Goal: Use online tool/utility: Utilize a website feature to perform a specific function

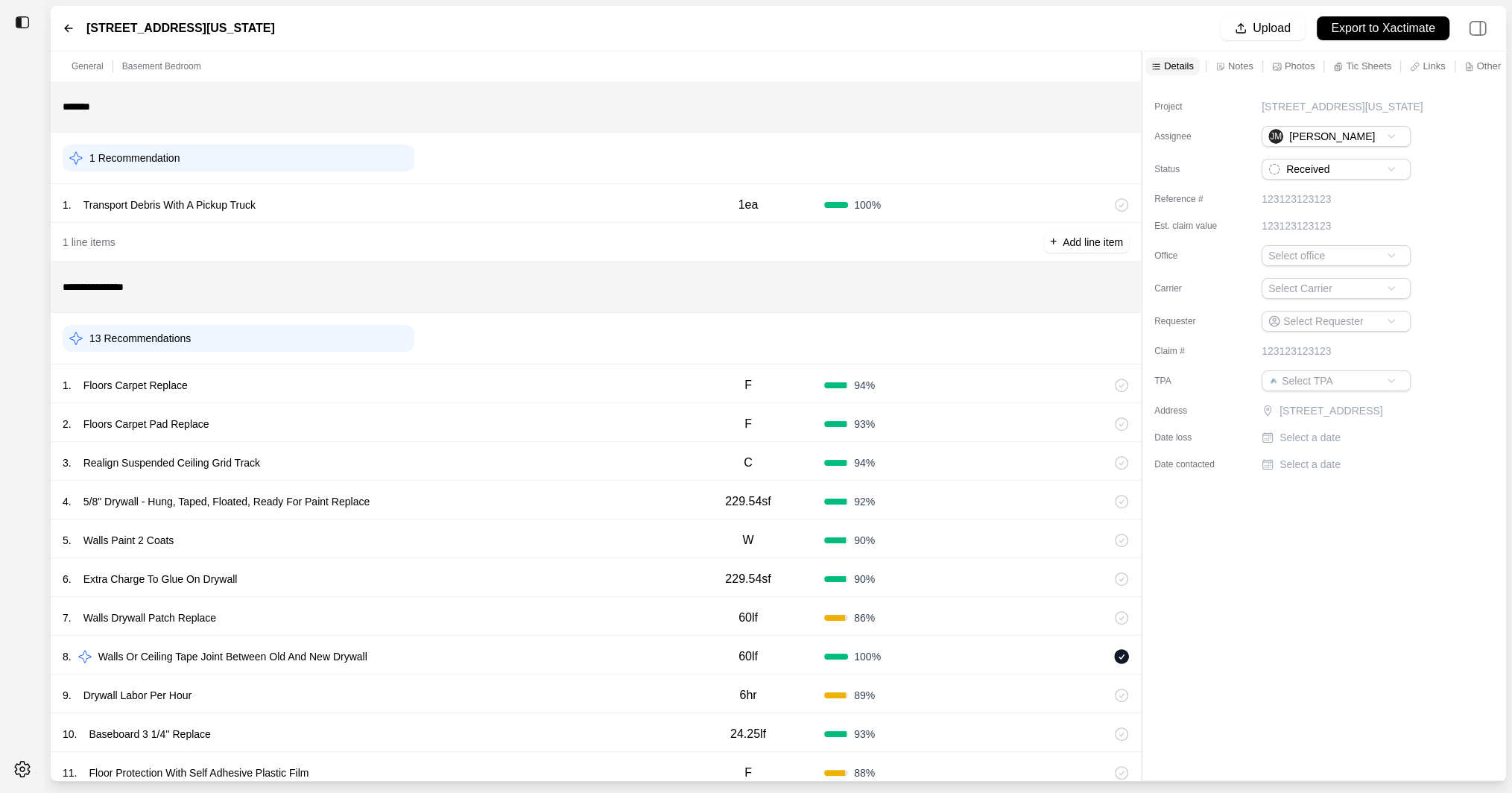
scroll to position [187, 0]
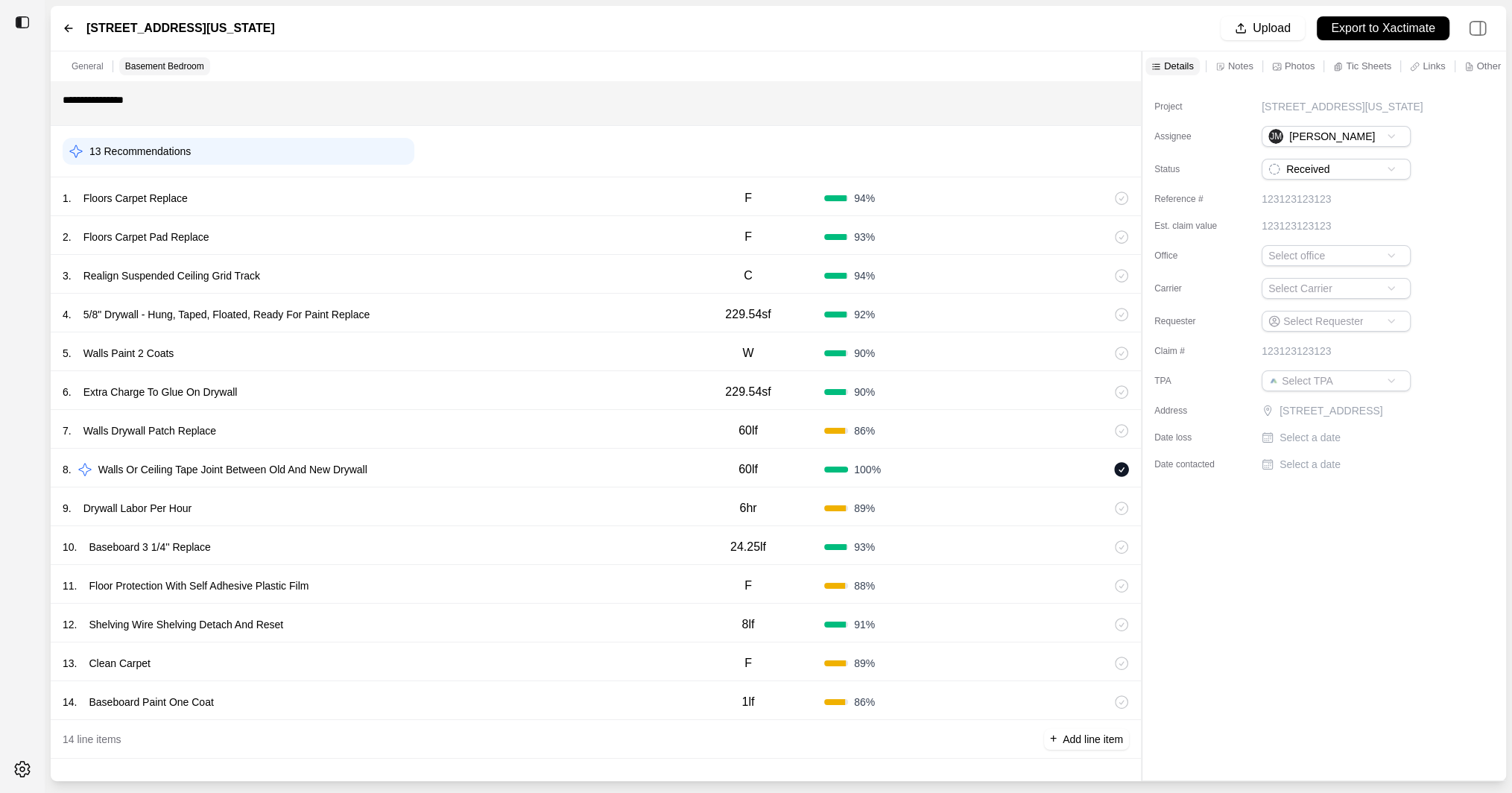
click at [518, 194] on div "1 . Floors Carpet Replace" at bounding box center [368, 198] width 610 height 21
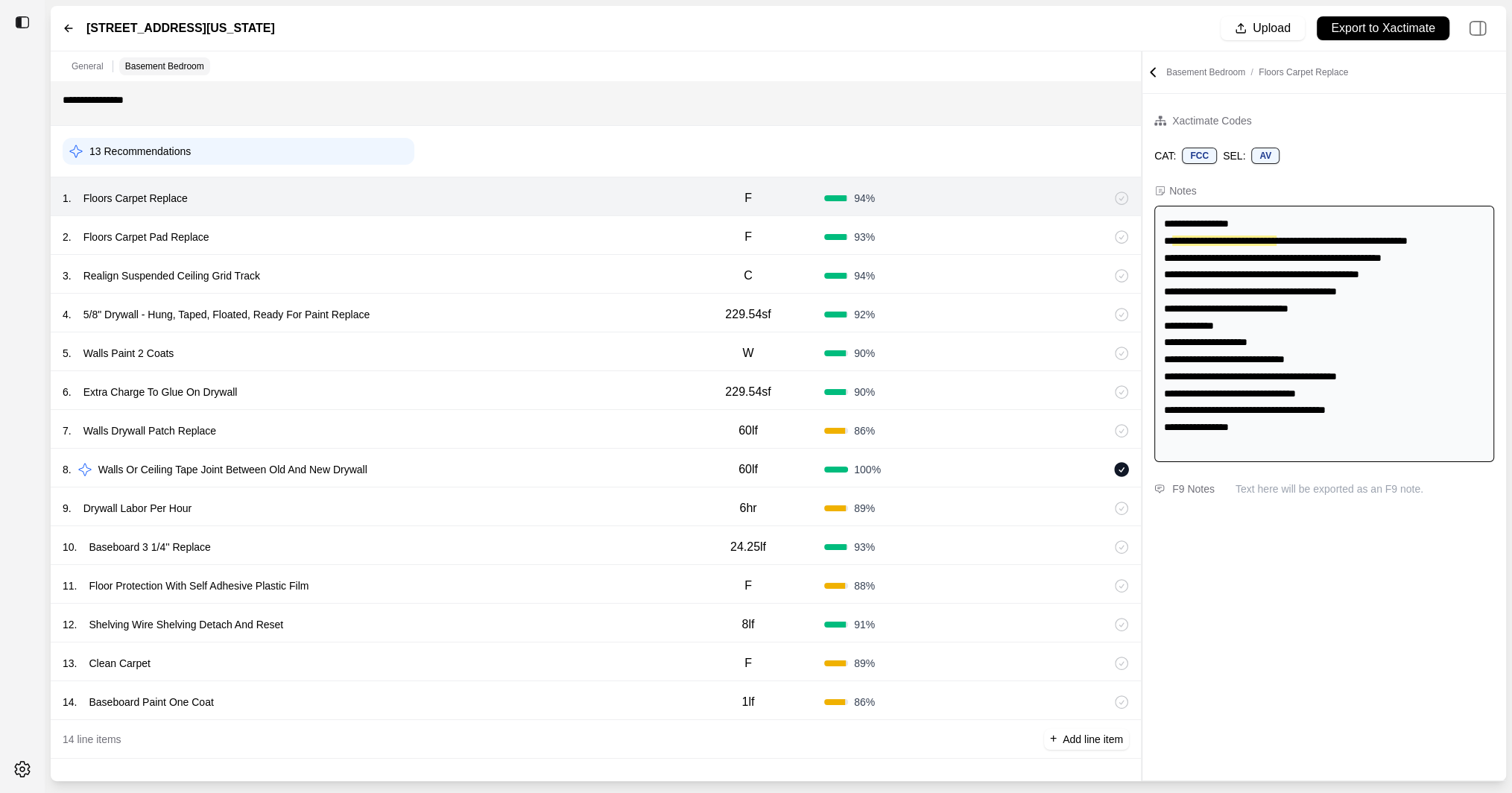
click at [518, 230] on div "2 . Floors Carpet Pad Replace" at bounding box center [368, 236] width 610 height 21
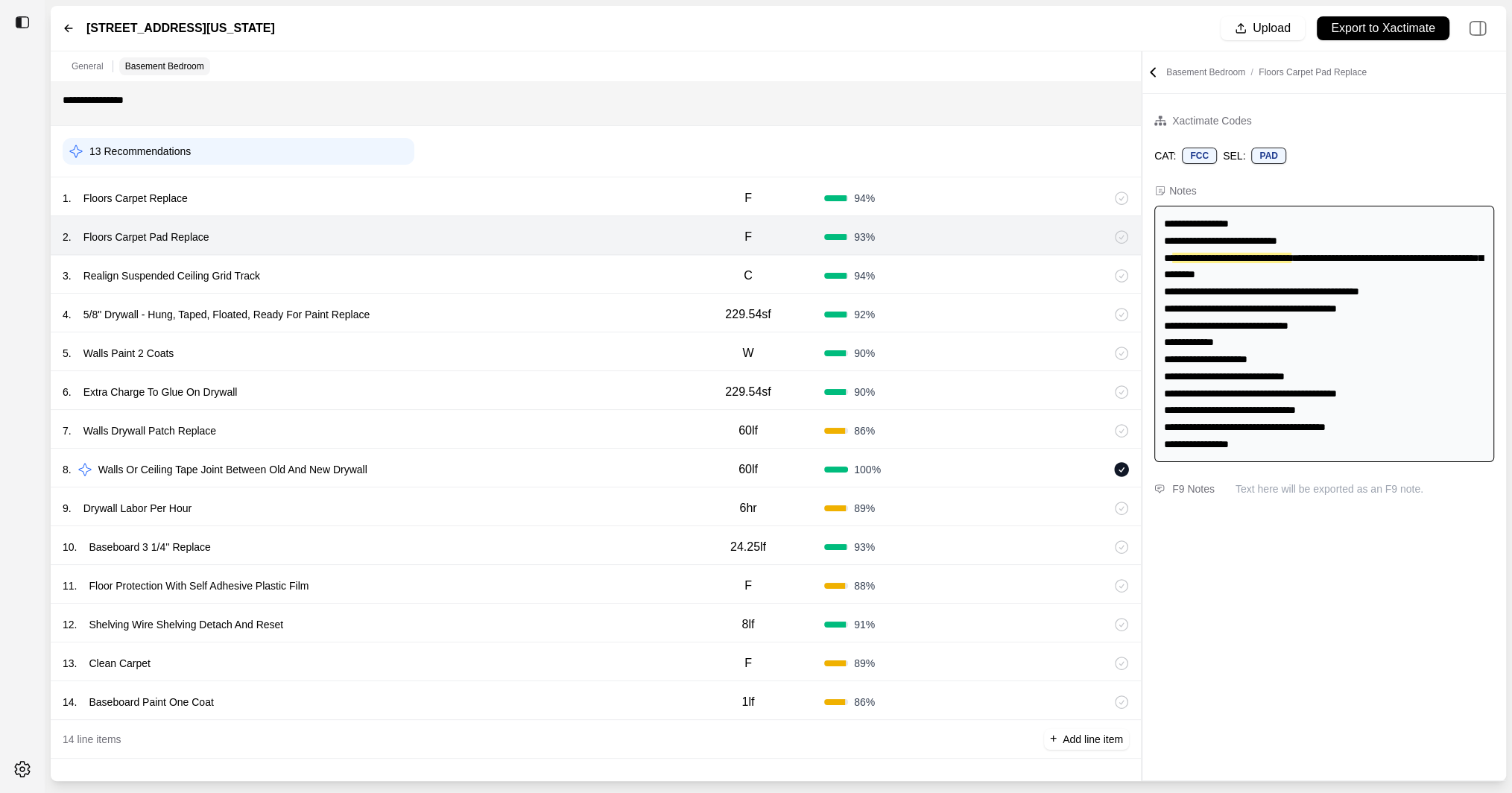
click at [496, 274] on div "3 . Realign Suspended Ceiling Grid Track" at bounding box center [368, 275] width 610 height 21
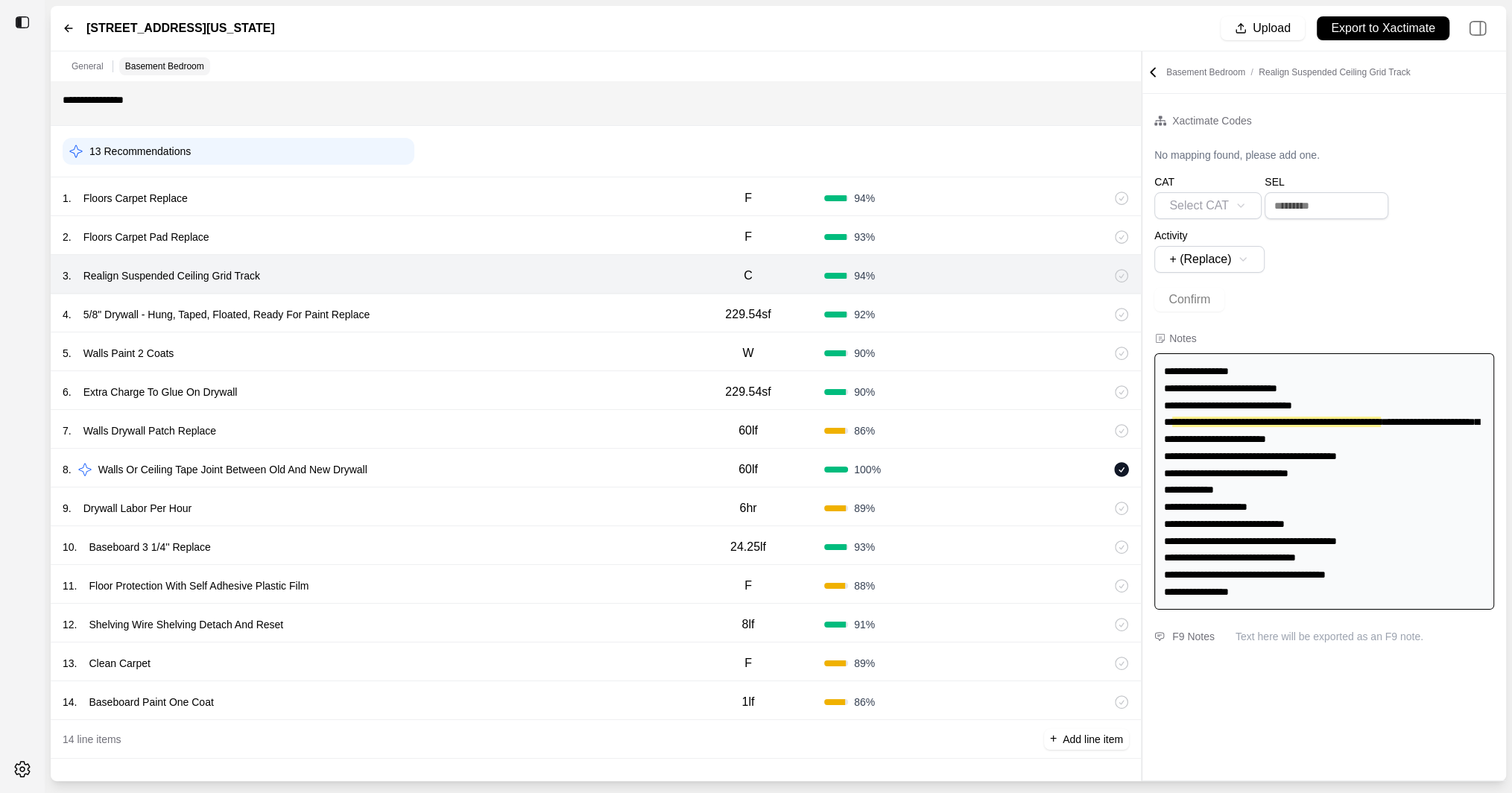
click at [486, 308] on div "4 . 5/8" Drywall - Hung, Taped, Floated, Ready For Paint Replace" at bounding box center [368, 314] width 610 height 21
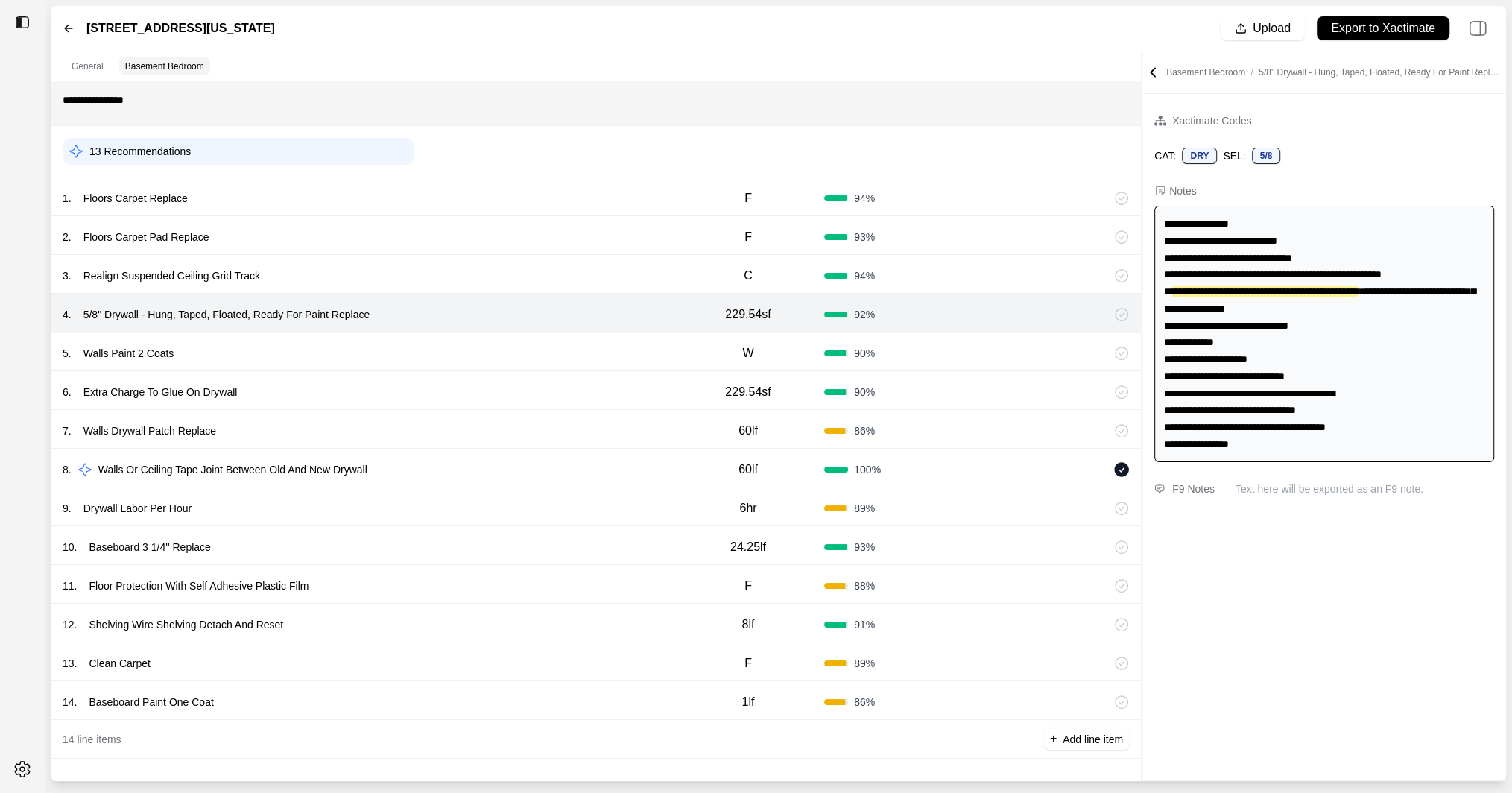
click at [475, 335] on div "5 . Walls Paint 2 Coats W 90 %" at bounding box center [595, 352] width 1090 height 39
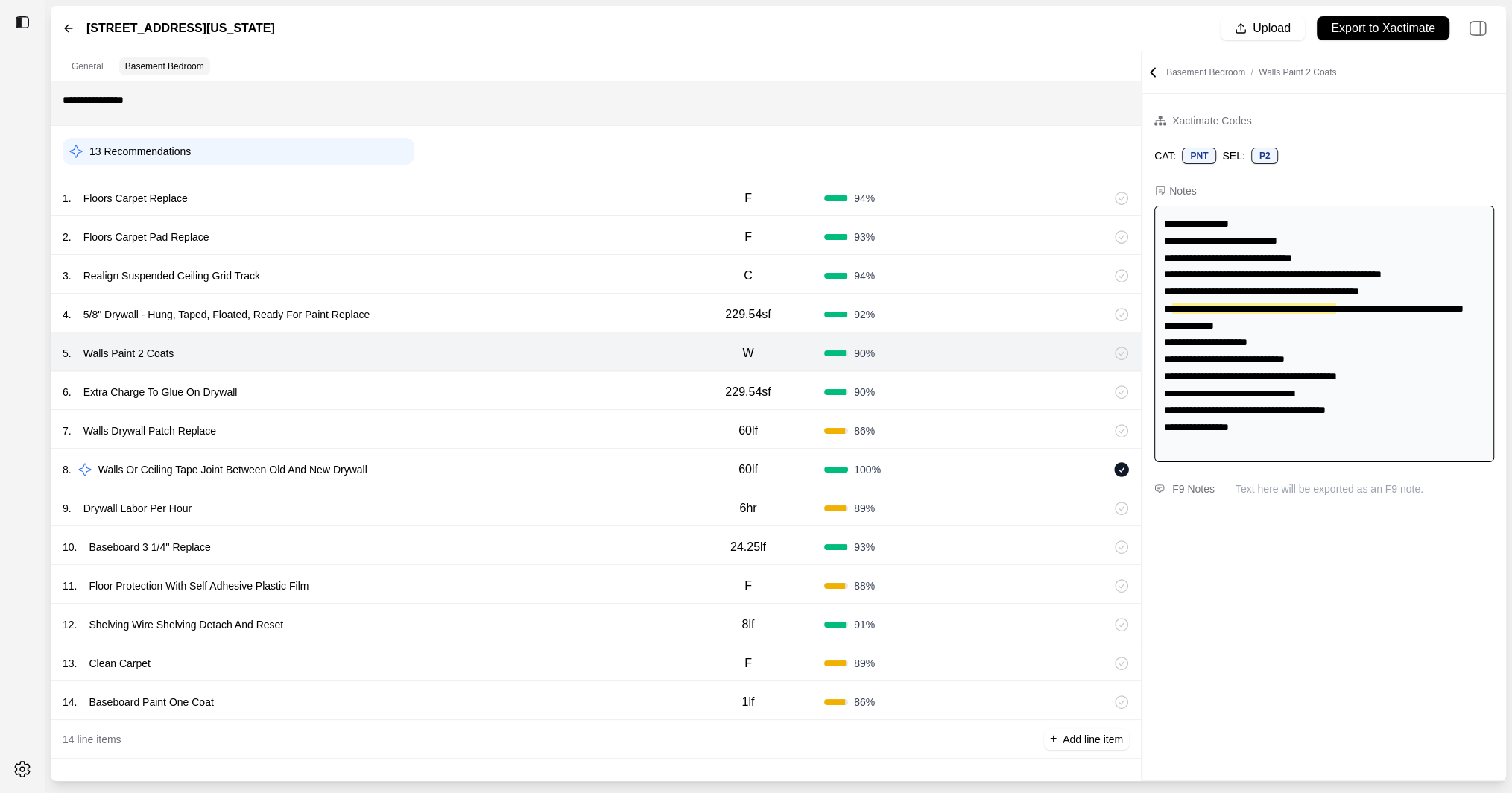
click at [454, 386] on div "6 . Extra Charge To Glue On Drywall" at bounding box center [368, 391] width 610 height 21
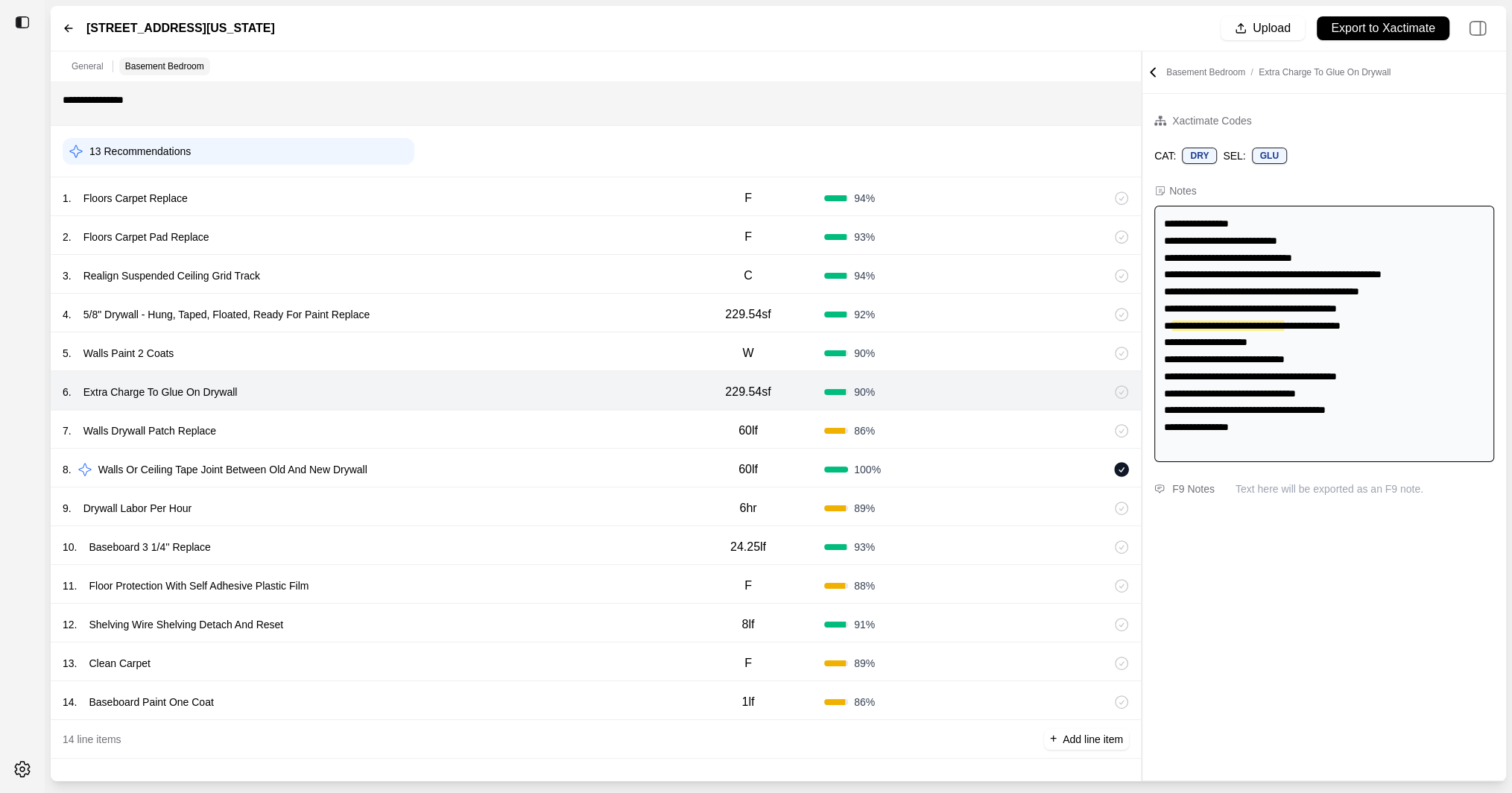
click at [446, 435] on div "7 . Walls Drywall Patch Replace" at bounding box center [368, 430] width 610 height 21
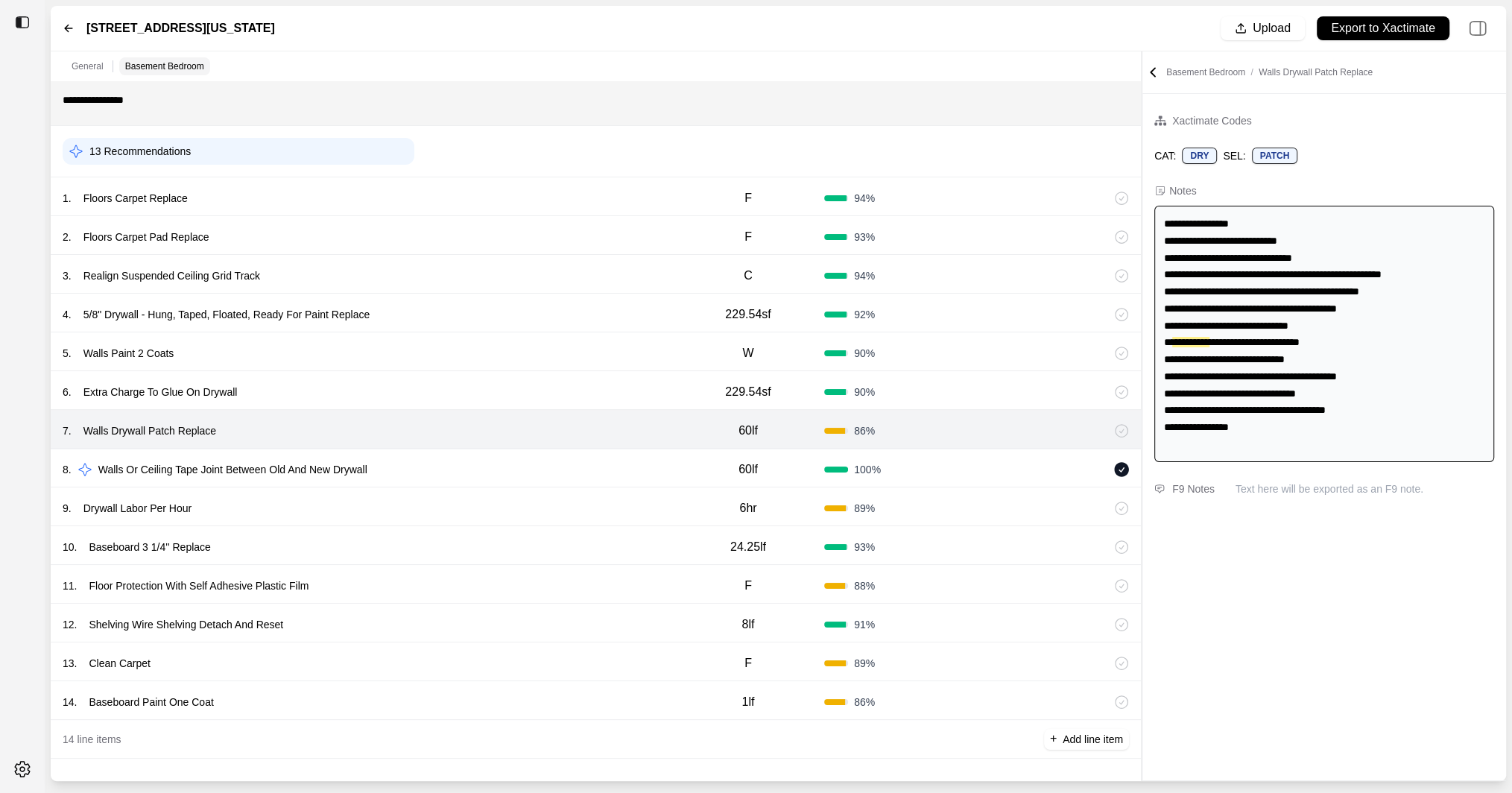
click at [426, 499] on div "9 . Drywall Labor Per Hour" at bounding box center [368, 508] width 610 height 21
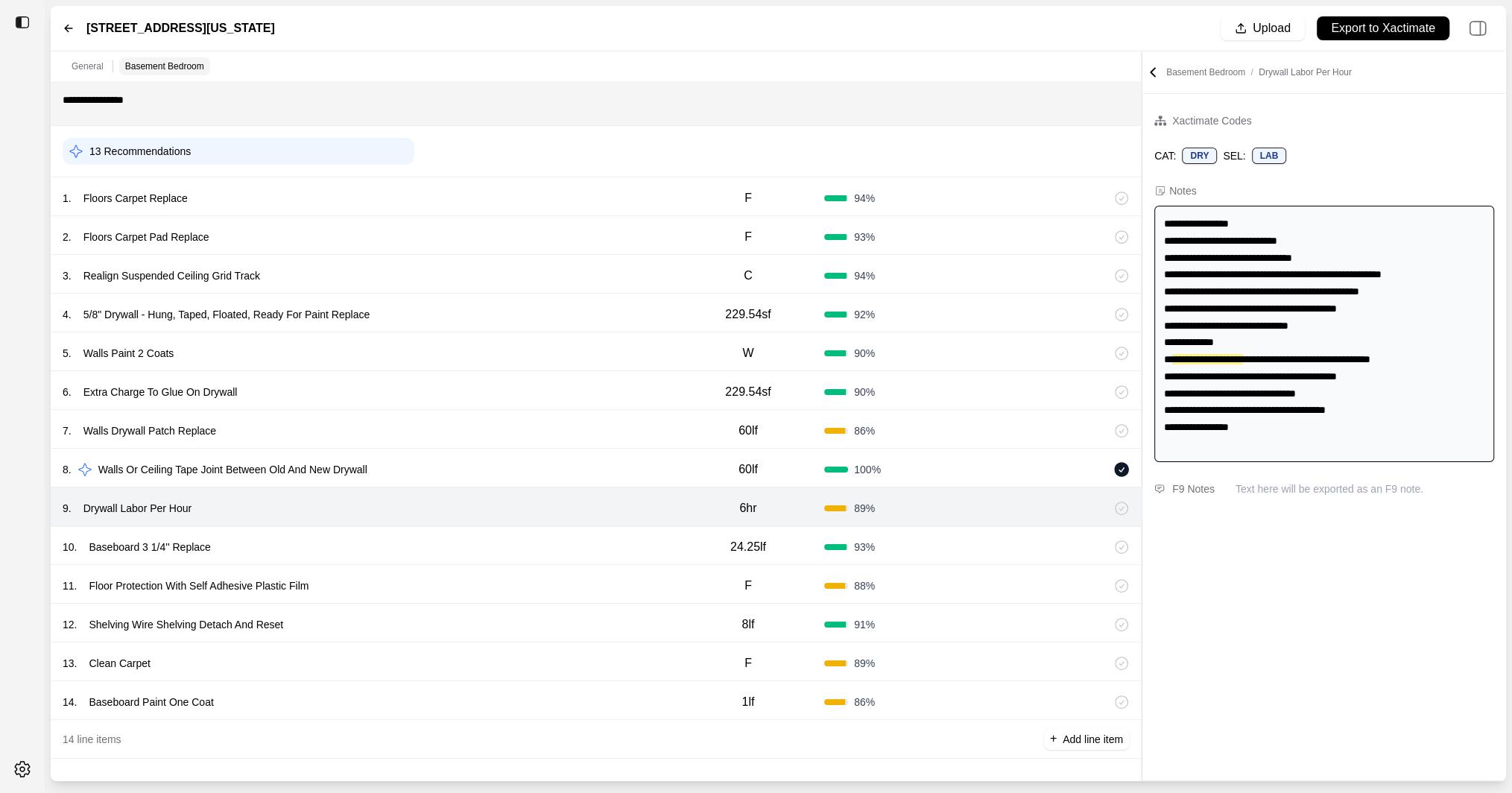
click at [430, 530] on div "10 . Baseboard 3 1/4'' Replace 24.25lf 93 %" at bounding box center [595, 546] width 1090 height 39
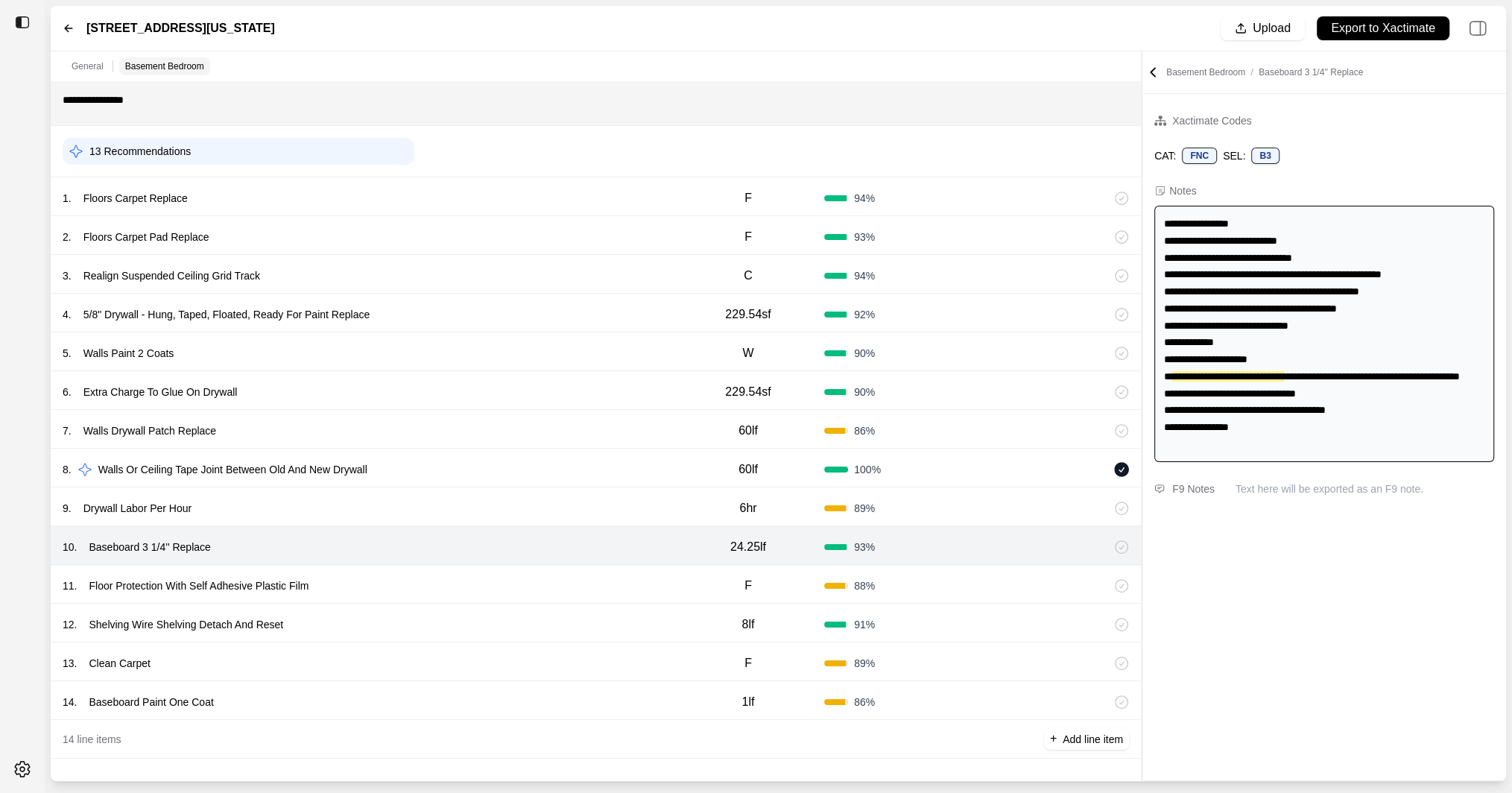
click at [435, 568] on div "11 . Floor Protection With Self Adhesive Plastic Film F 88 %" at bounding box center [595, 585] width 1090 height 39
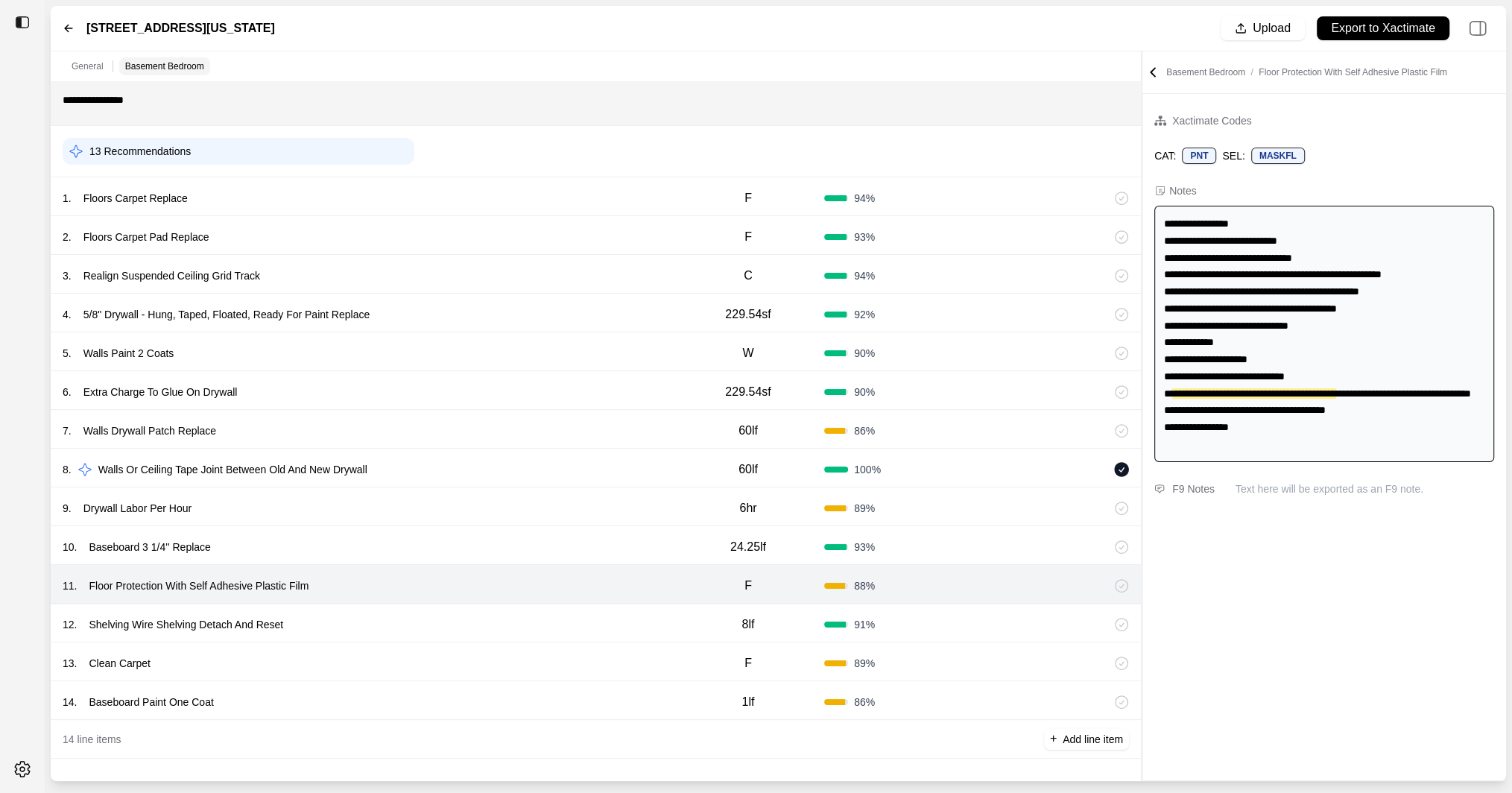
click at [436, 615] on div "12 . Shelving Wire Shelving Detach And Reset" at bounding box center [368, 624] width 610 height 21
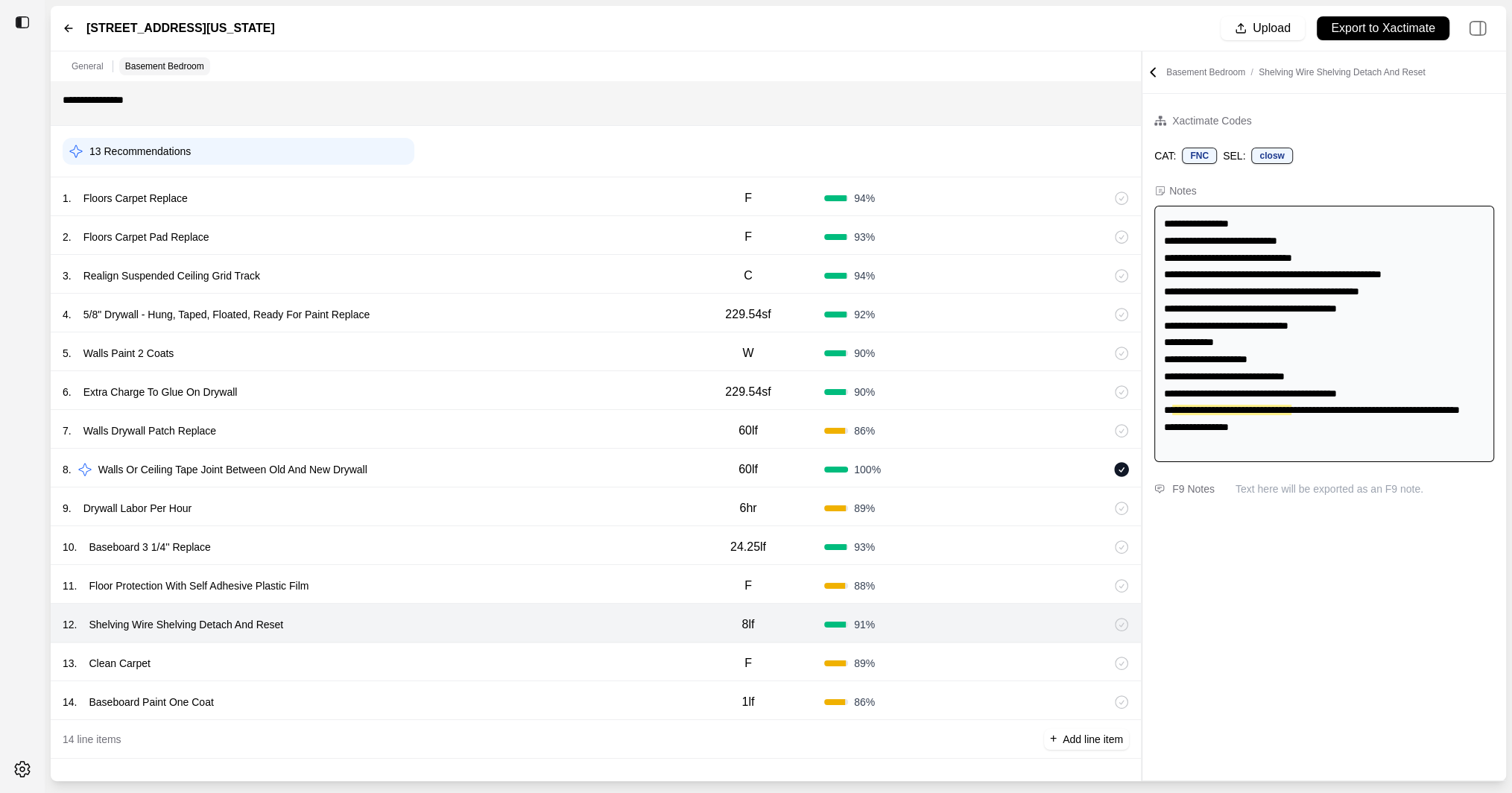
click at [436, 647] on div "13 . Clean Carpet F 89 %" at bounding box center [595, 662] width 1090 height 39
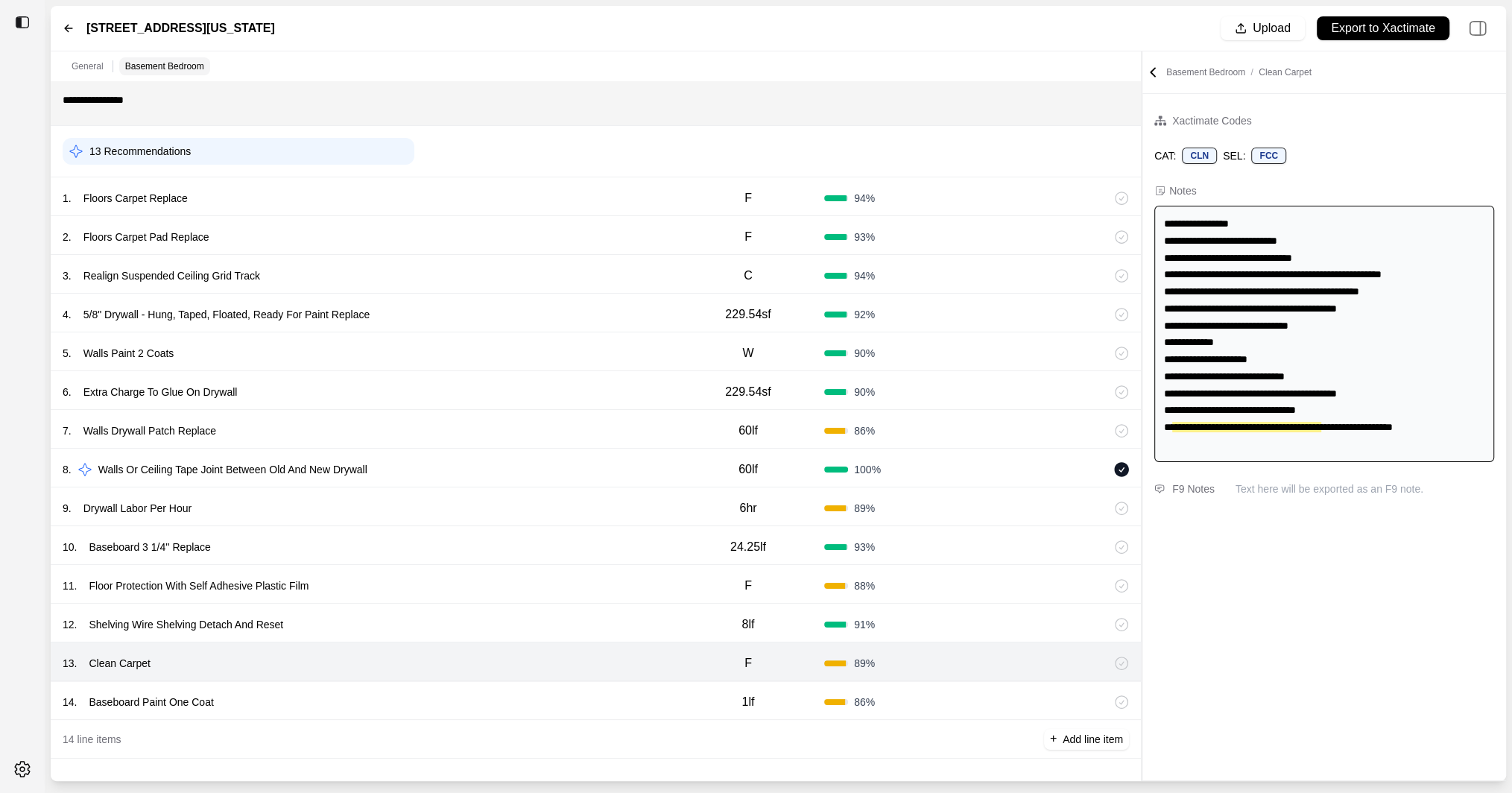
click at [447, 700] on div "14 . Baseboard Paint One Coat" at bounding box center [368, 702] width 610 height 21
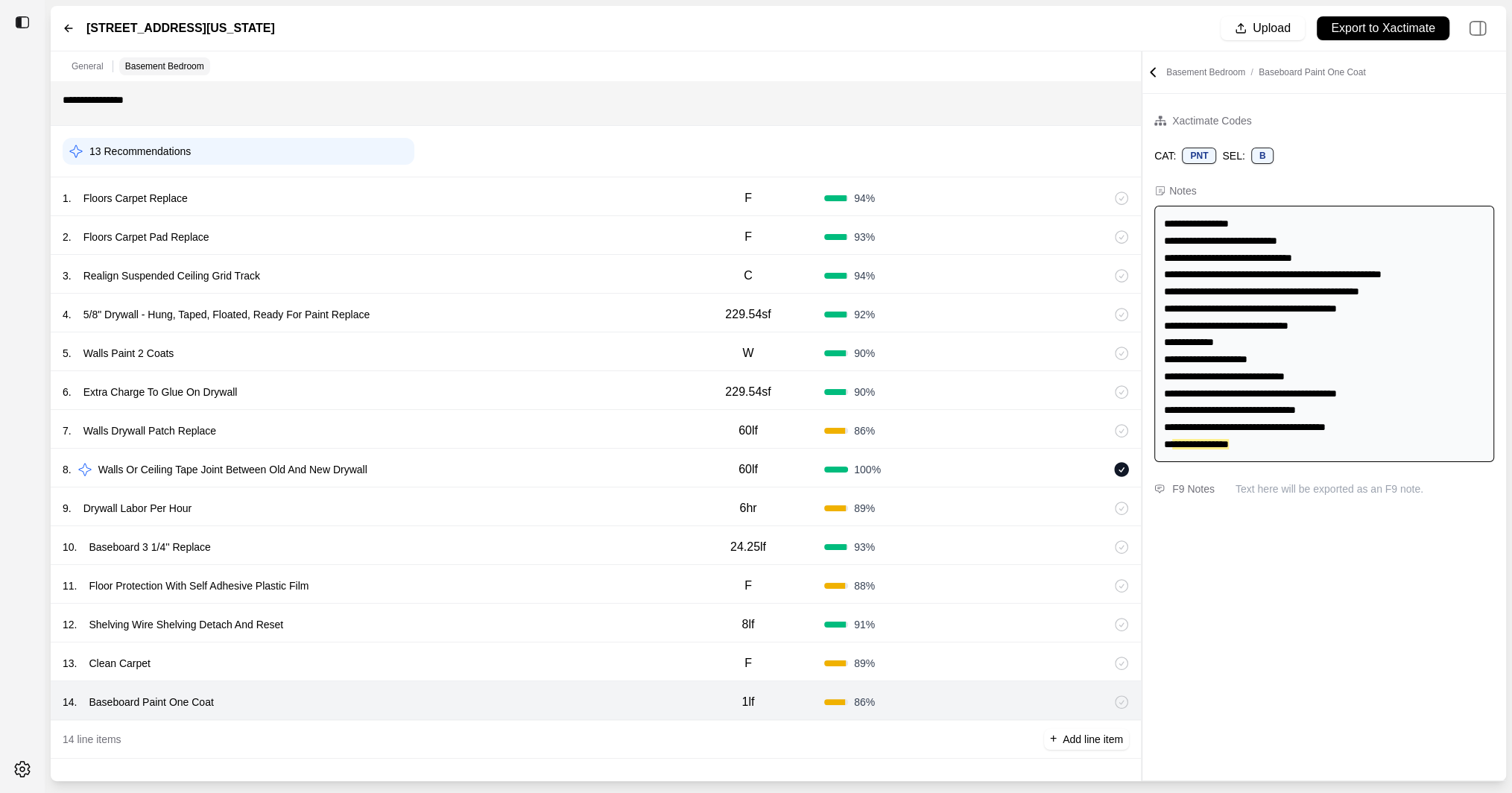
click at [485, 344] on div "5 . Walls Paint 2 Coats" at bounding box center [368, 353] width 610 height 21
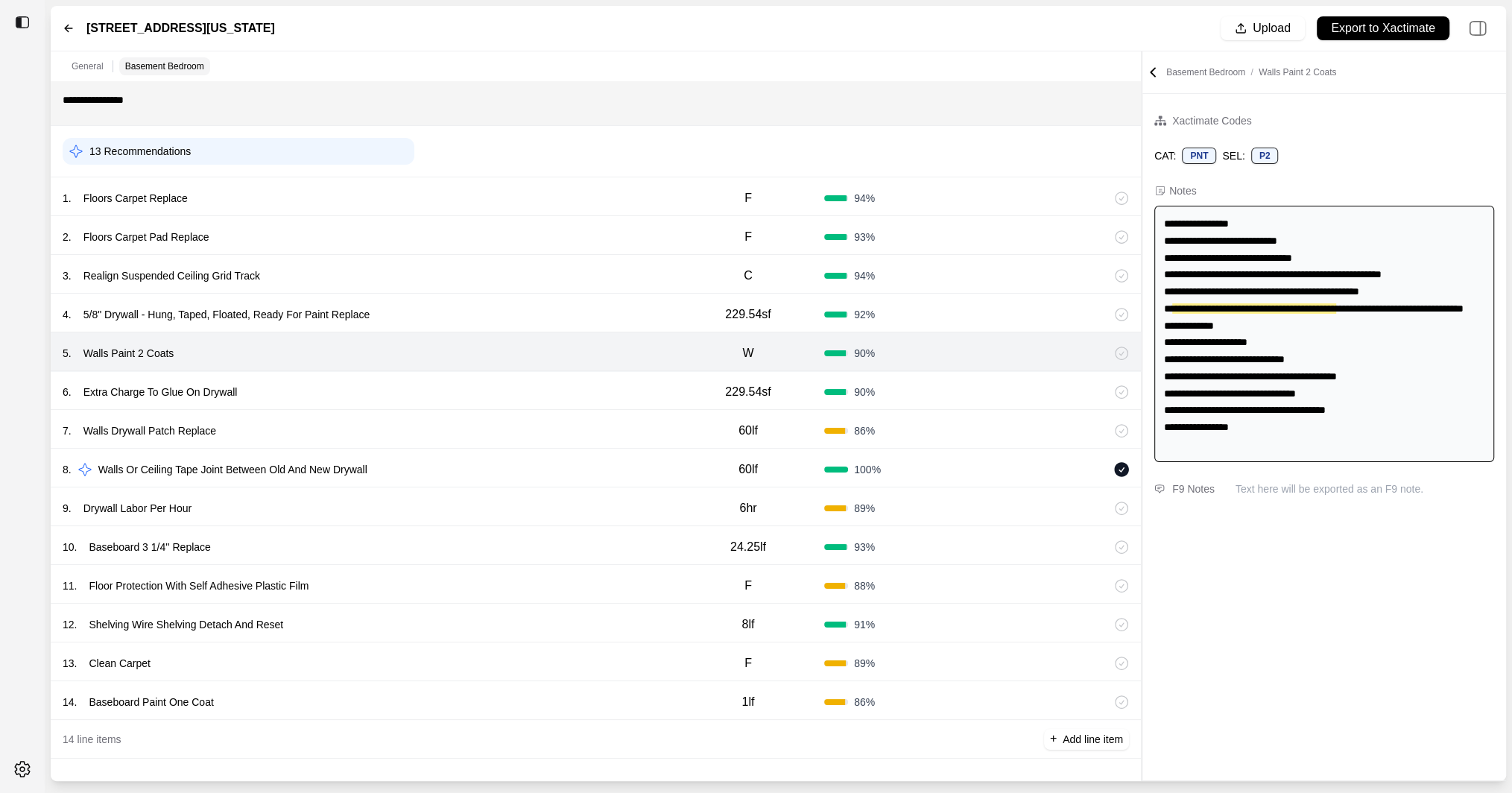
click at [501, 308] on div "4 . 5/8" Drywall - Hung, Taped, Floated, Ready For Paint Replace" at bounding box center [368, 314] width 610 height 21
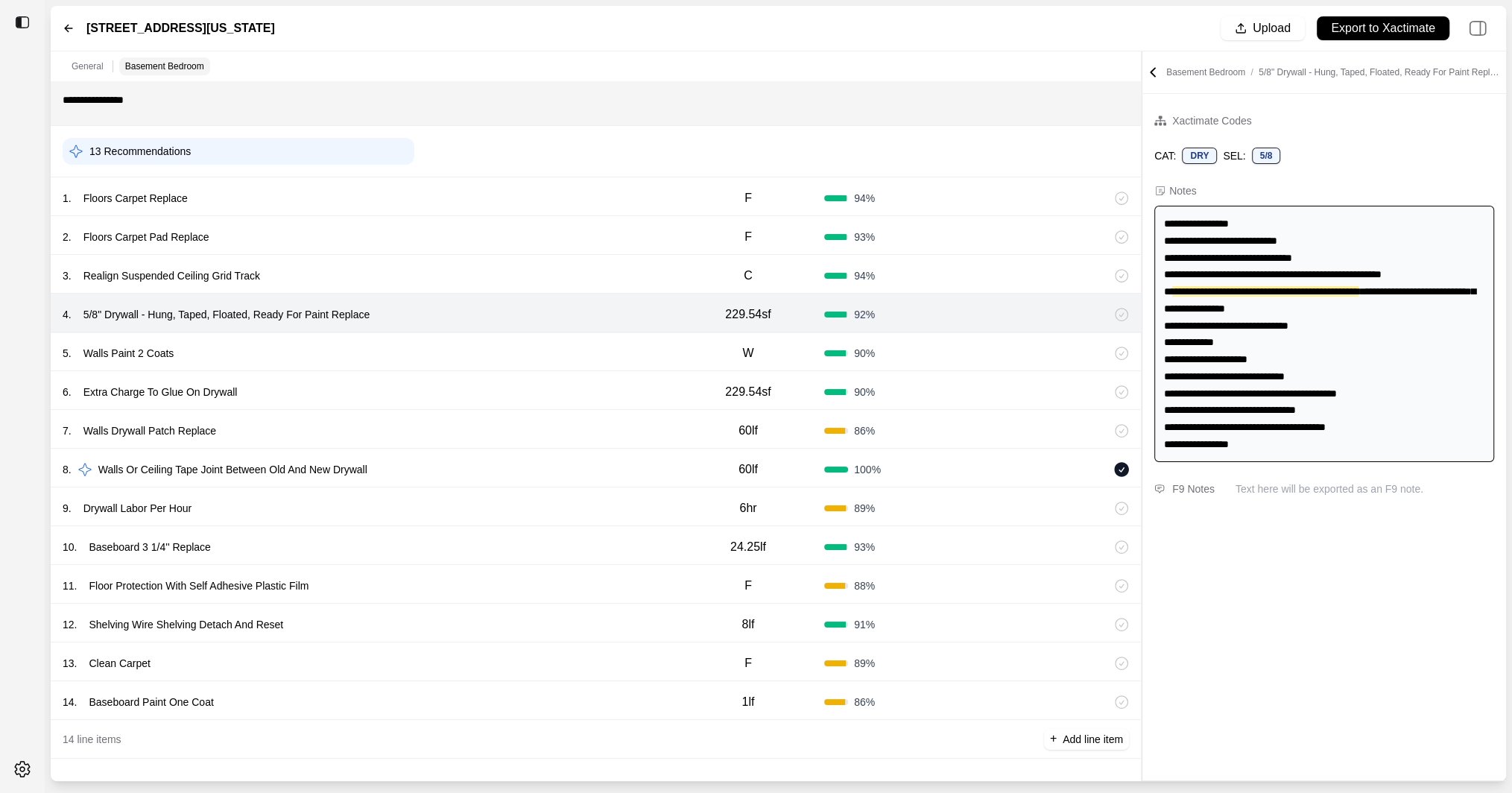
click at [505, 276] on div "3 . Realign Suspended Ceiling Grid Track" at bounding box center [368, 275] width 610 height 21
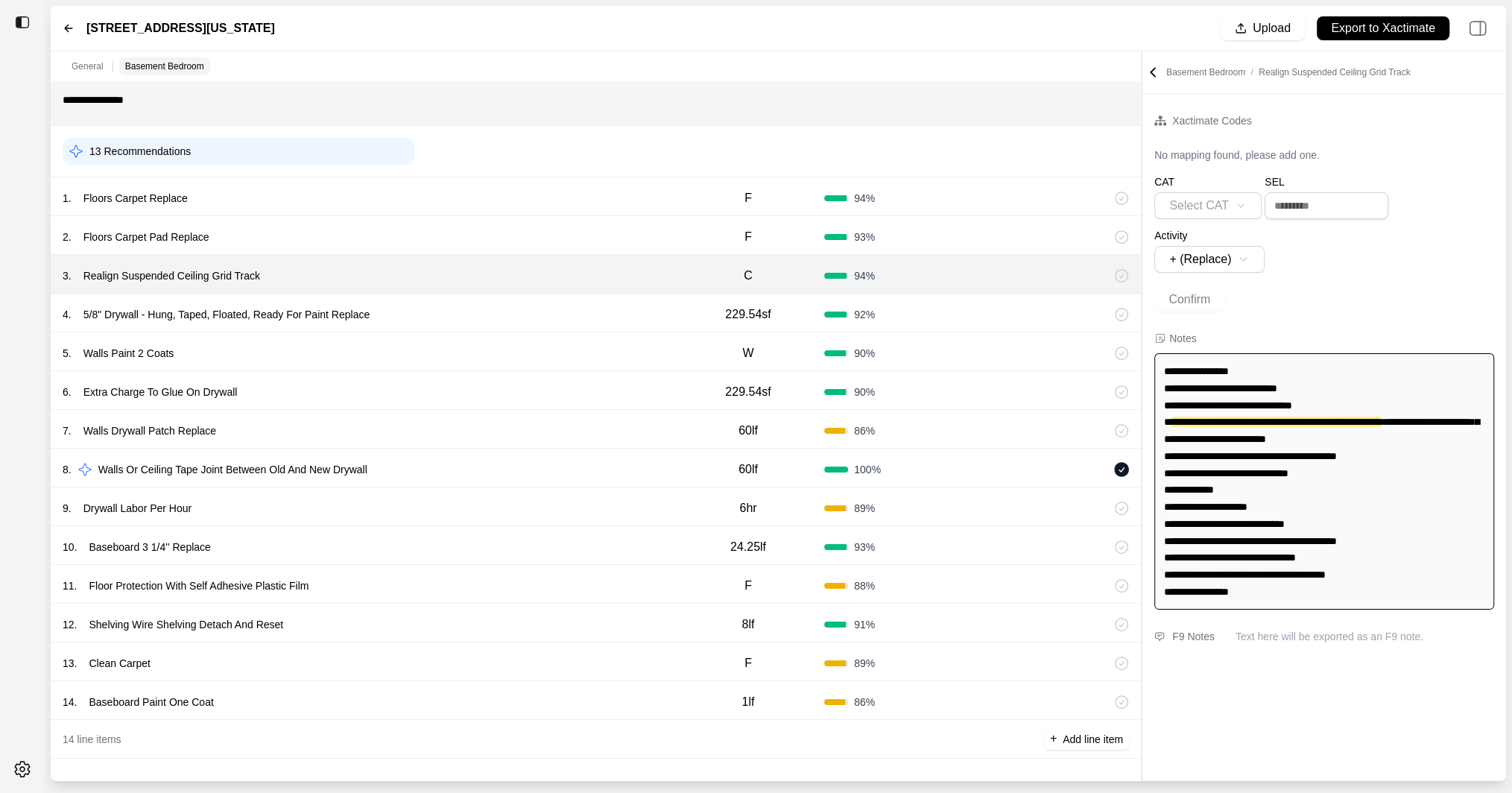
click at [506, 223] on div "2 . Floors Carpet Pad Replace F 93 %" at bounding box center [595, 236] width 1090 height 39
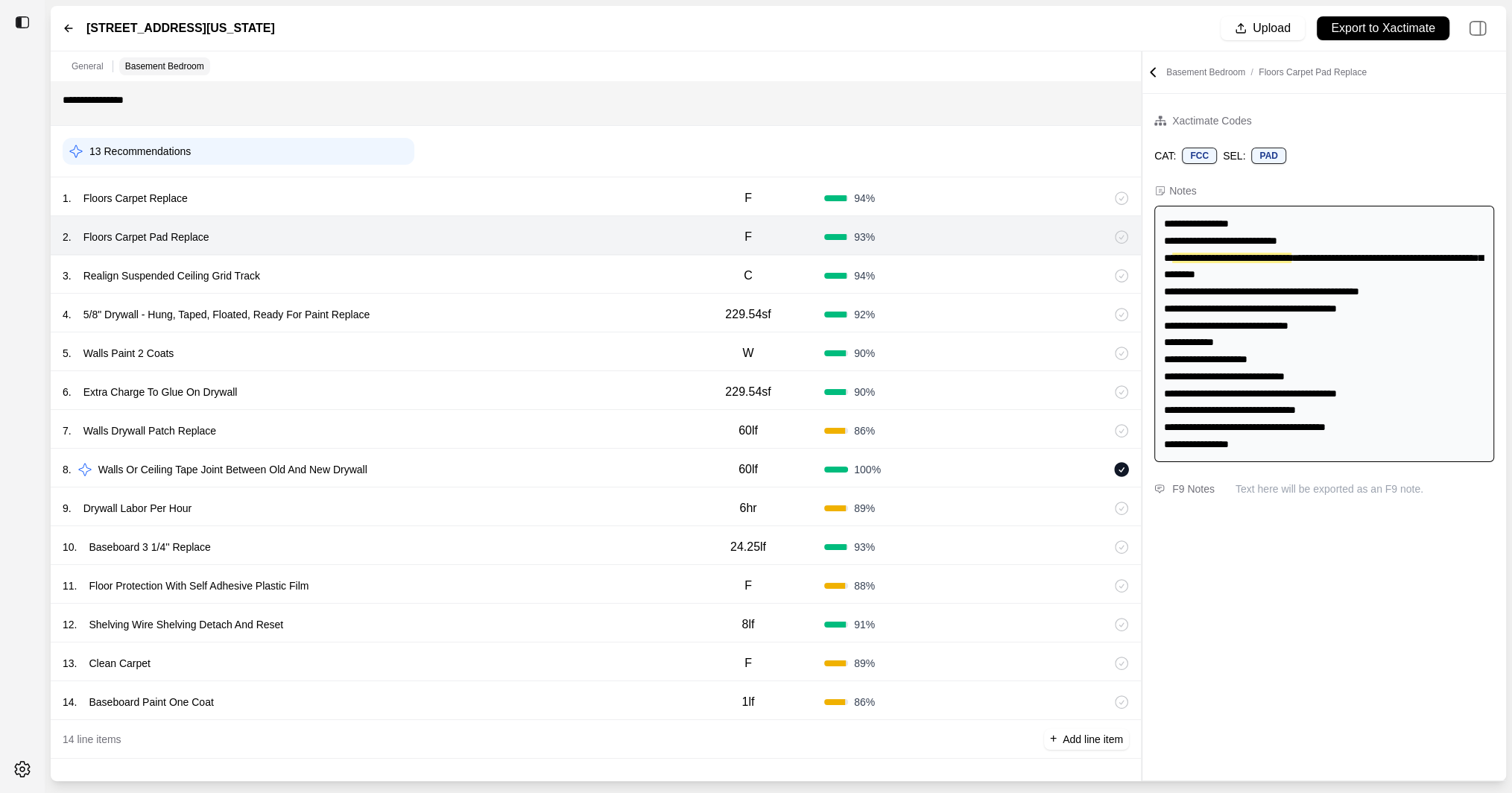
click at [506, 189] on div "1 . Floors Carpet Replace" at bounding box center [368, 198] width 610 height 21
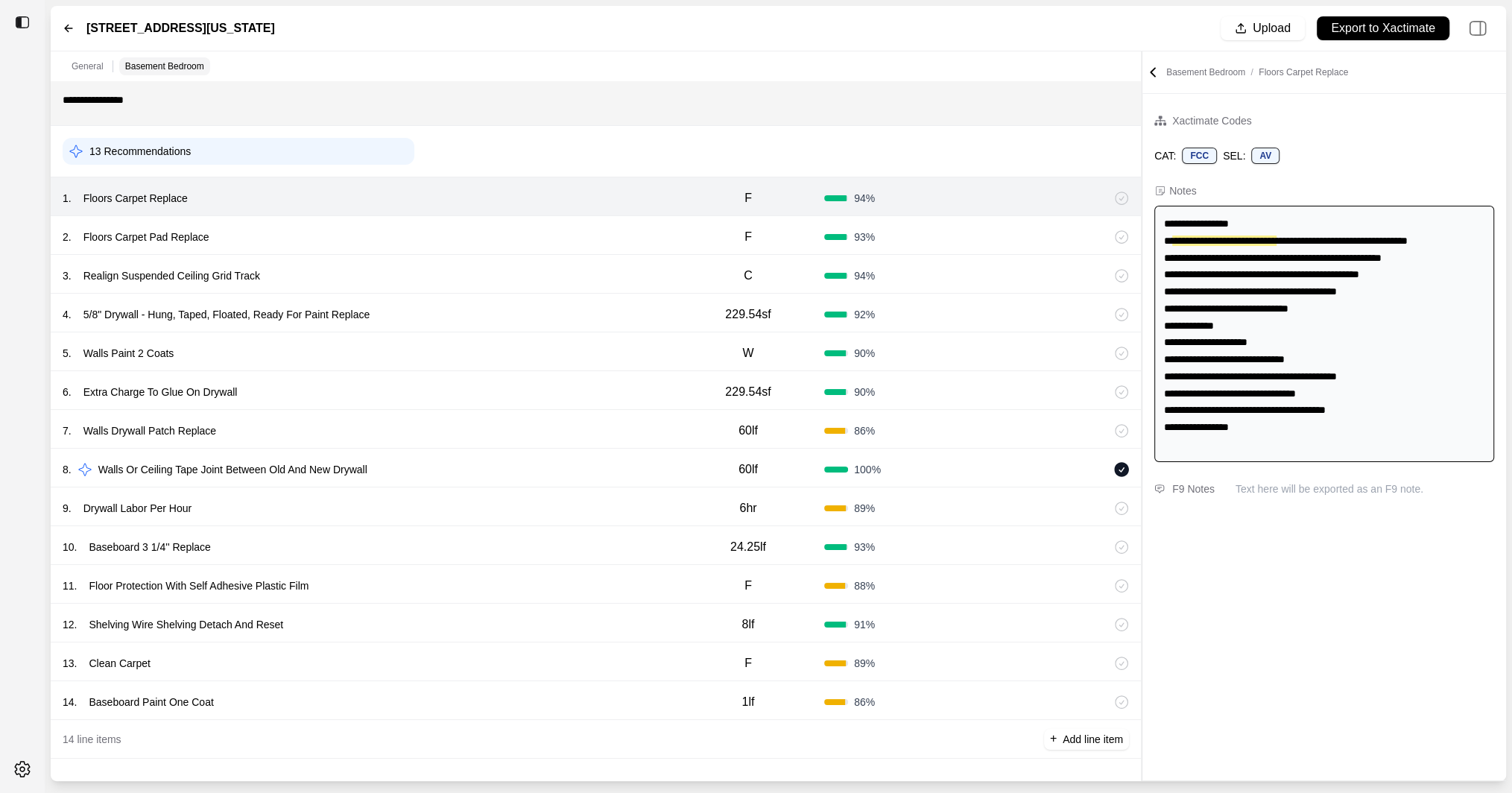
scroll to position [0, 0]
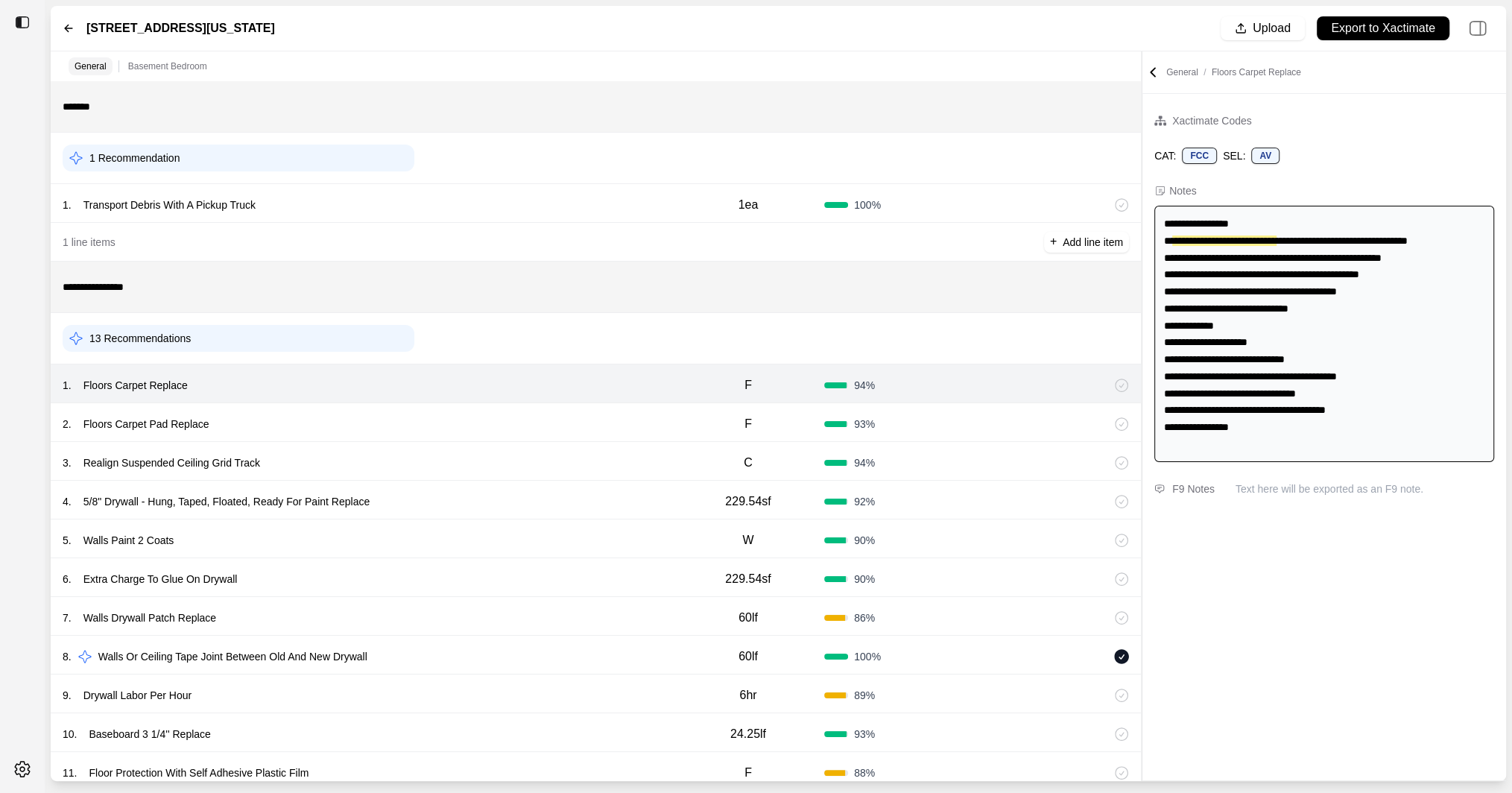
click at [506, 189] on div "1 . Transport Debris With A Pickup Truck 1ea 100 %" at bounding box center [595, 203] width 1090 height 39
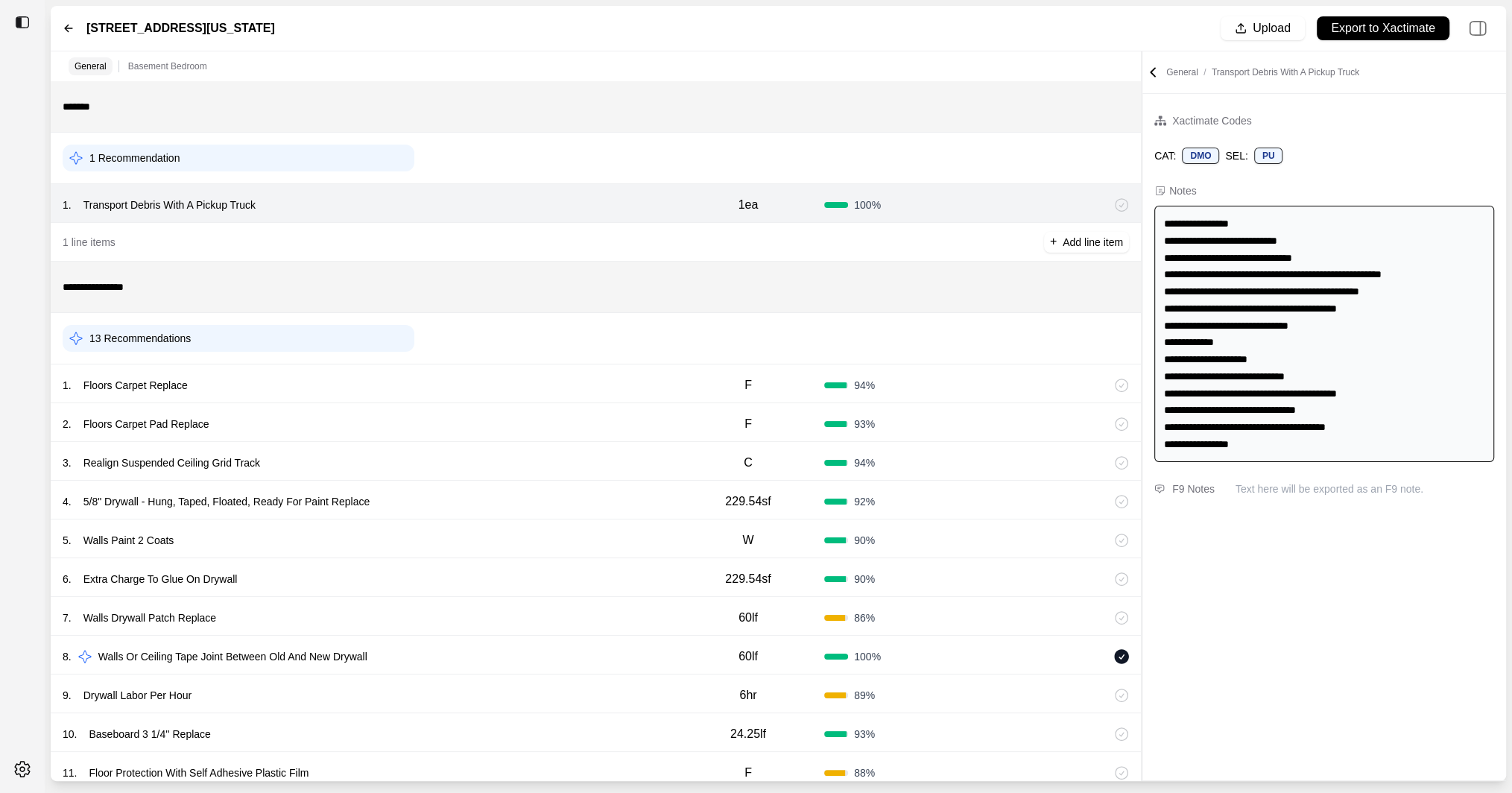
scroll to position [187, 0]
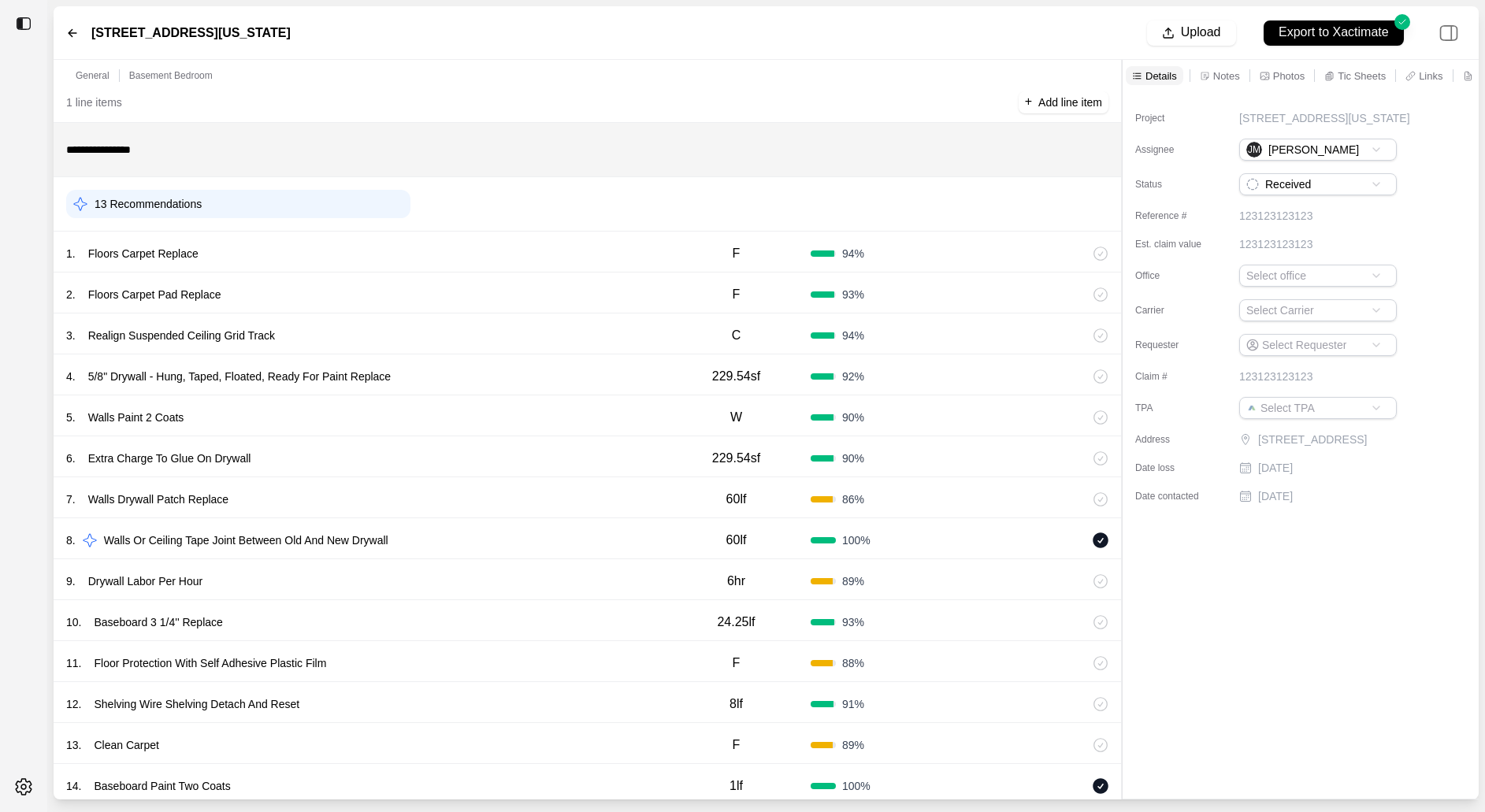
scroll to position [231, 0]
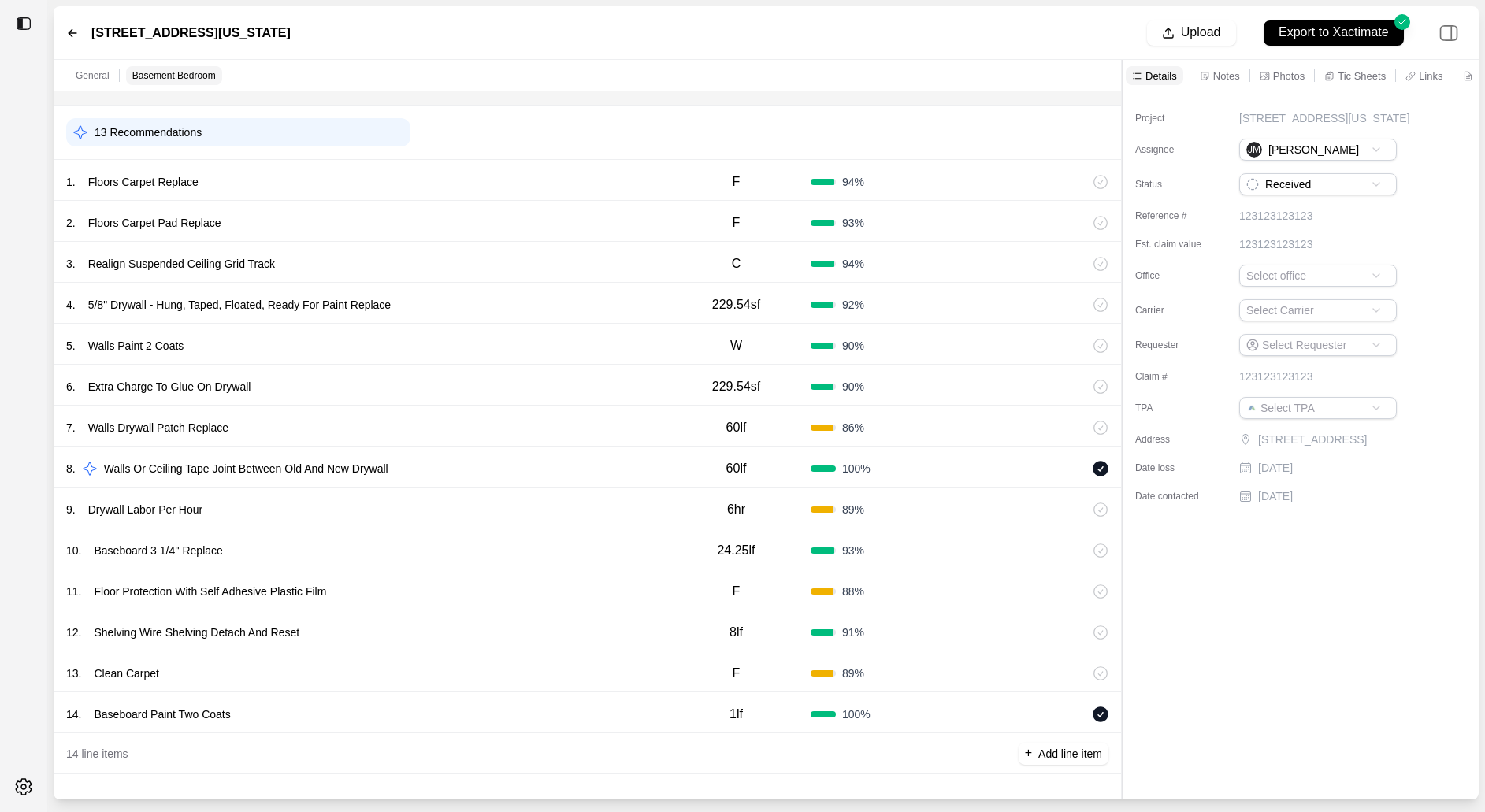
click at [649, 449] on div "8 . Walls Or Ceiling Tape Joint Between Old And New Drywall 60lf 100 %" at bounding box center [588, 467] width 1068 height 41
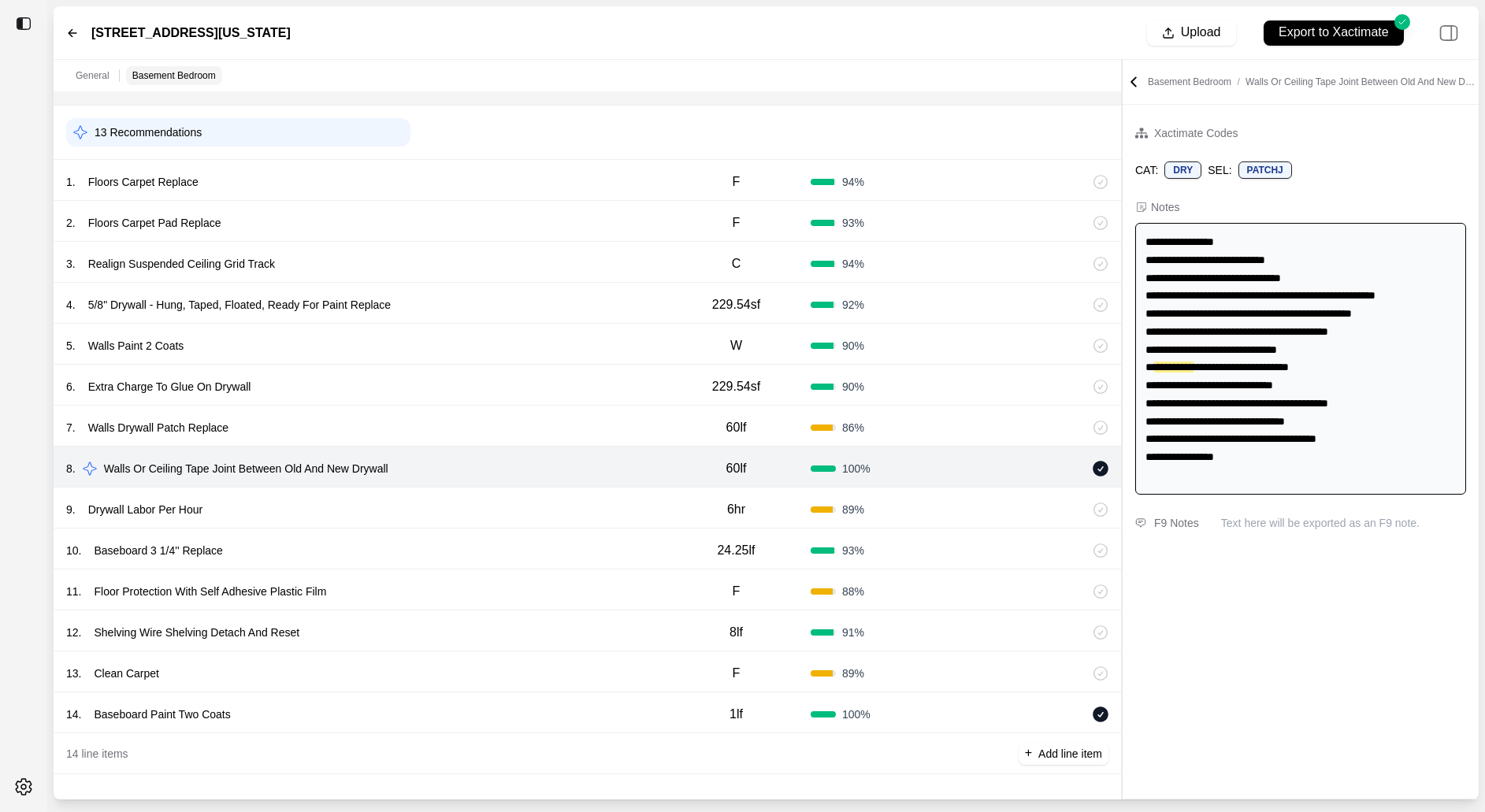
click at [570, 722] on div "14 . Baseboard Paint Two Coats" at bounding box center [364, 714] width 596 height 22
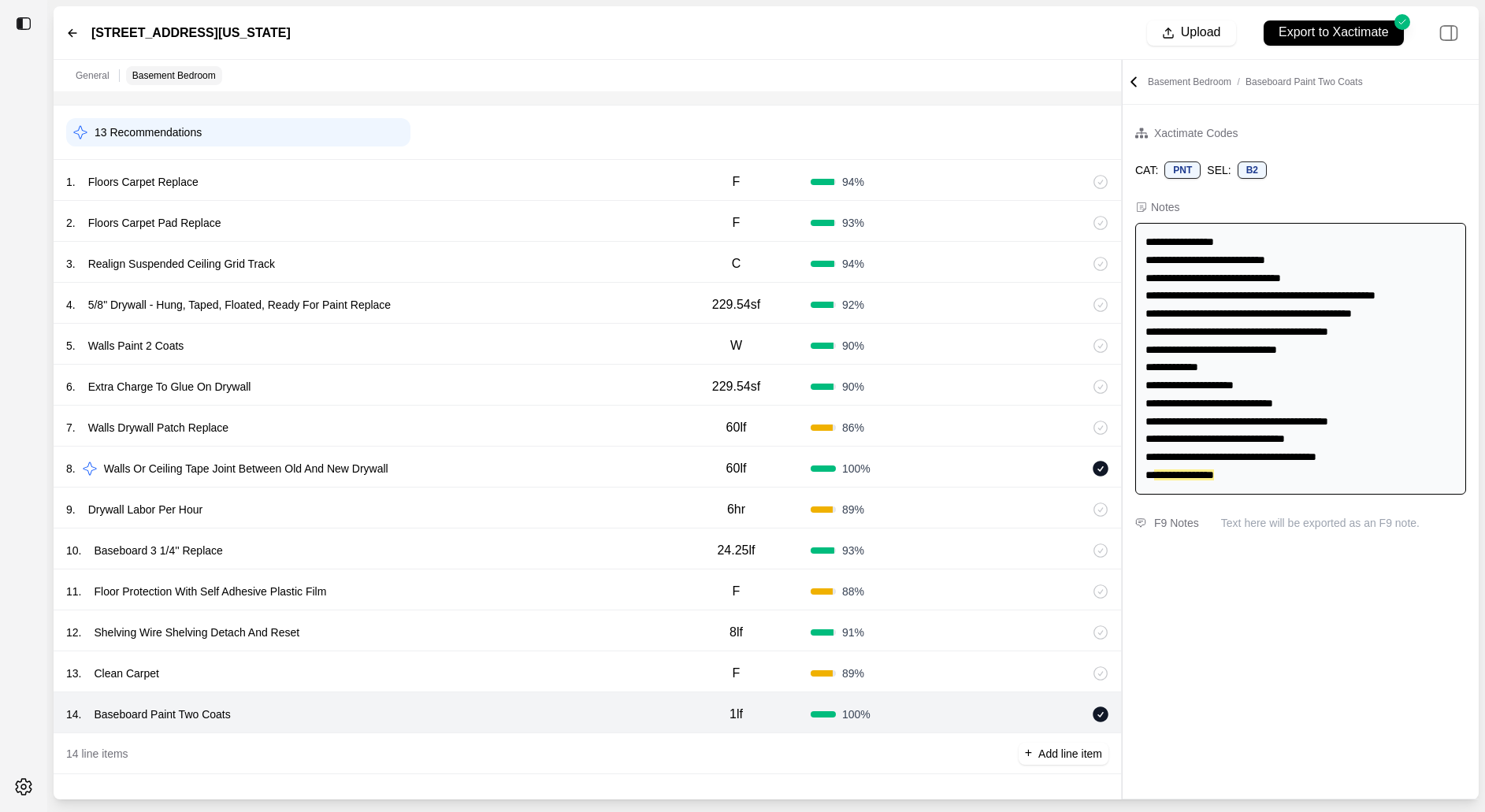
scroll to position [229, 0]
click at [561, 669] on div "13 . Clean Carpet" at bounding box center [364, 675] width 596 height 22
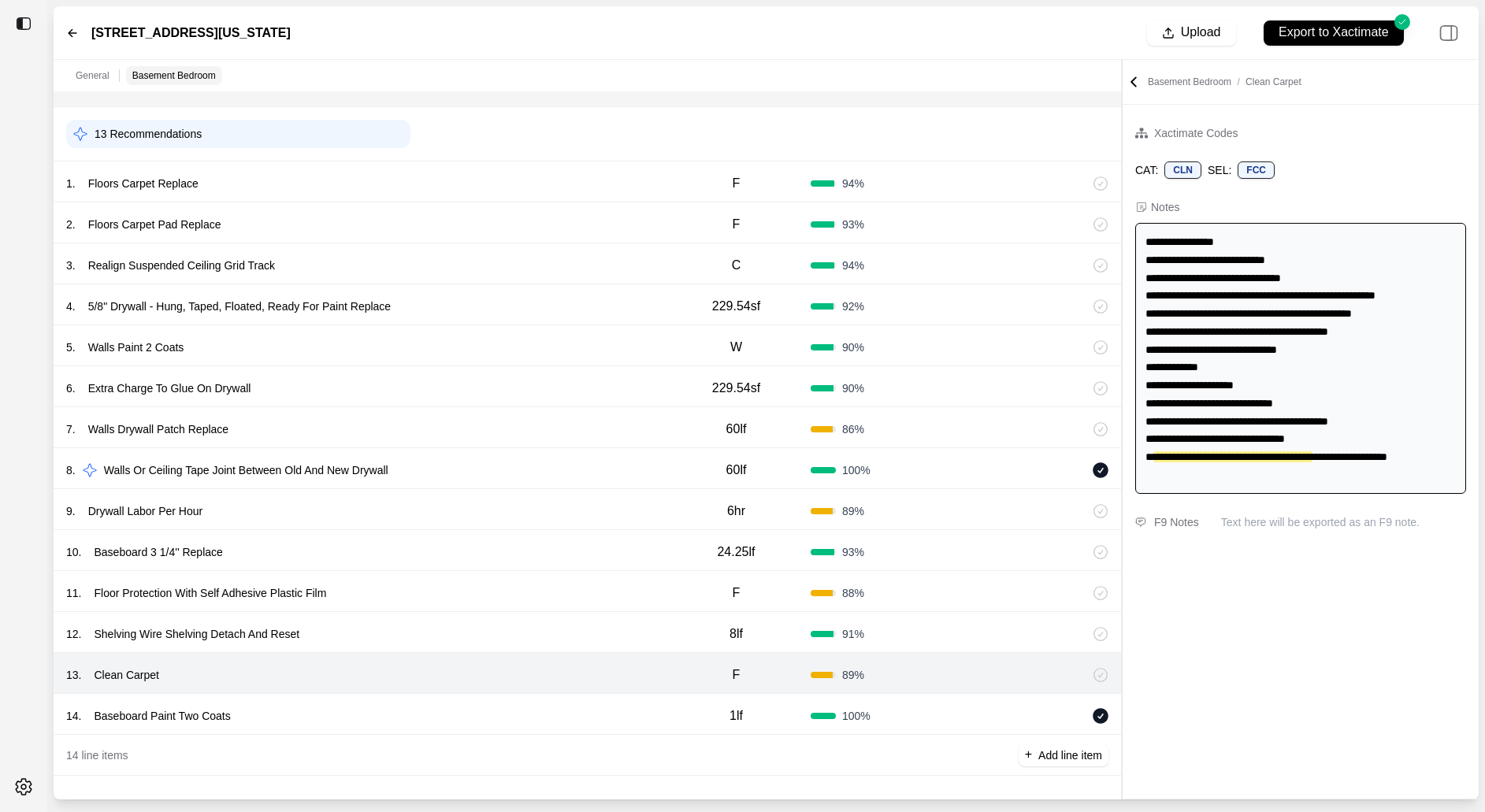
click at [561, 624] on div "12 . Shelving Wire Shelving Detach And Reset" at bounding box center [364, 634] width 596 height 22
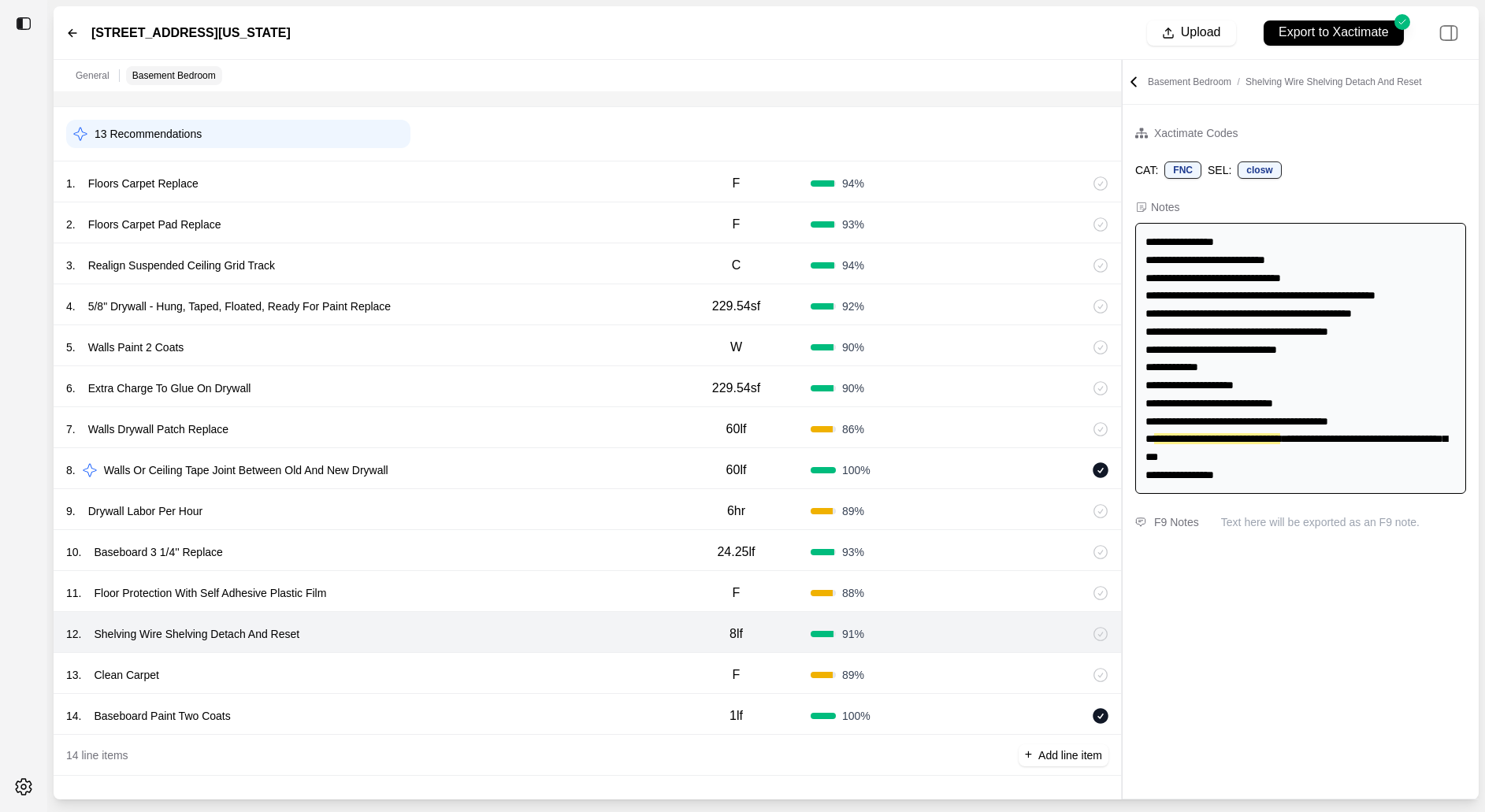
click at [561, 600] on div "11 . Floor Protection With Self Adhesive Plastic Film" at bounding box center [364, 593] width 596 height 22
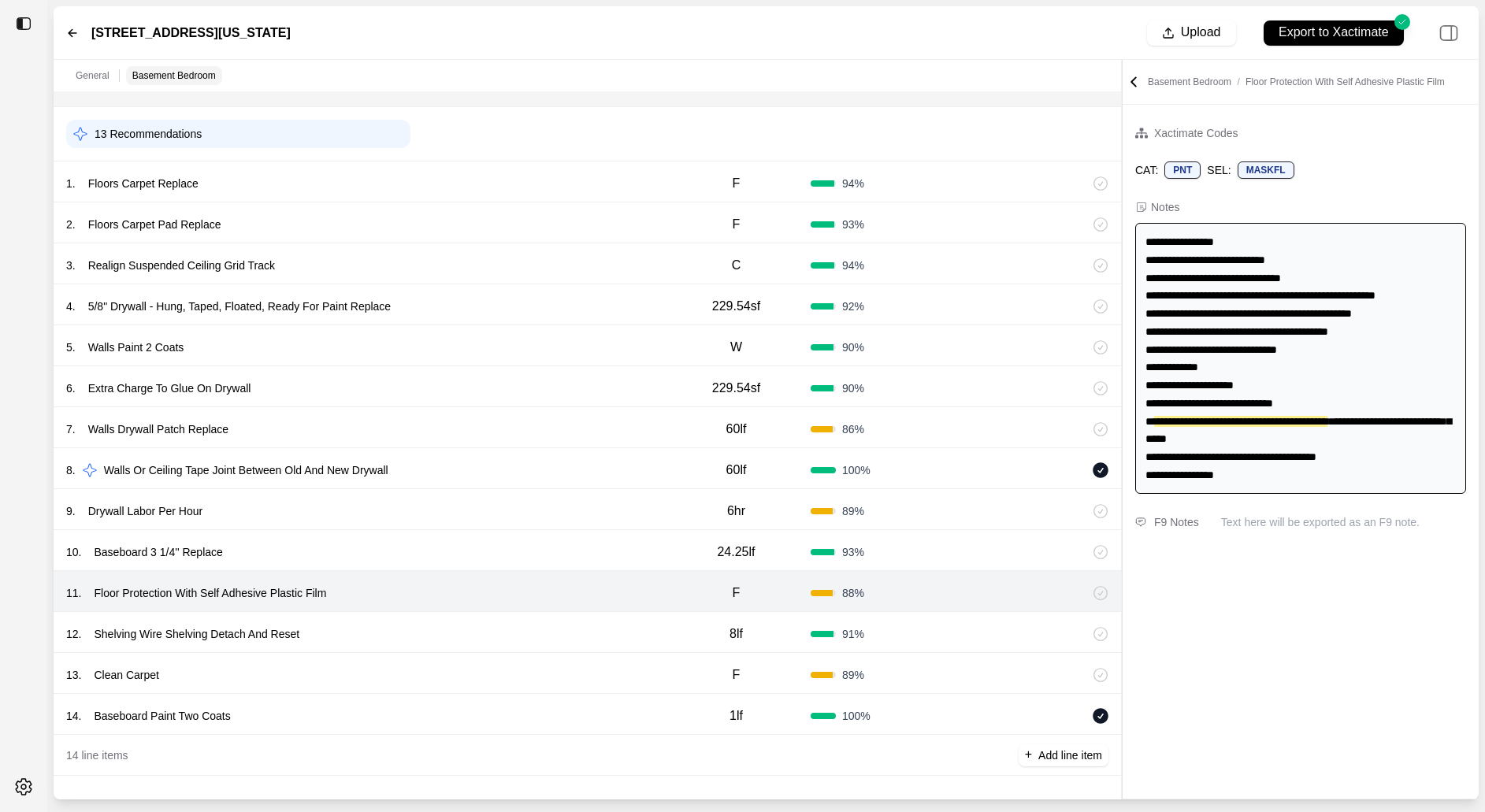
click at [573, 541] on div "10 . Baseboard 3 1/4'' Replace" at bounding box center [364, 551] width 596 height 22
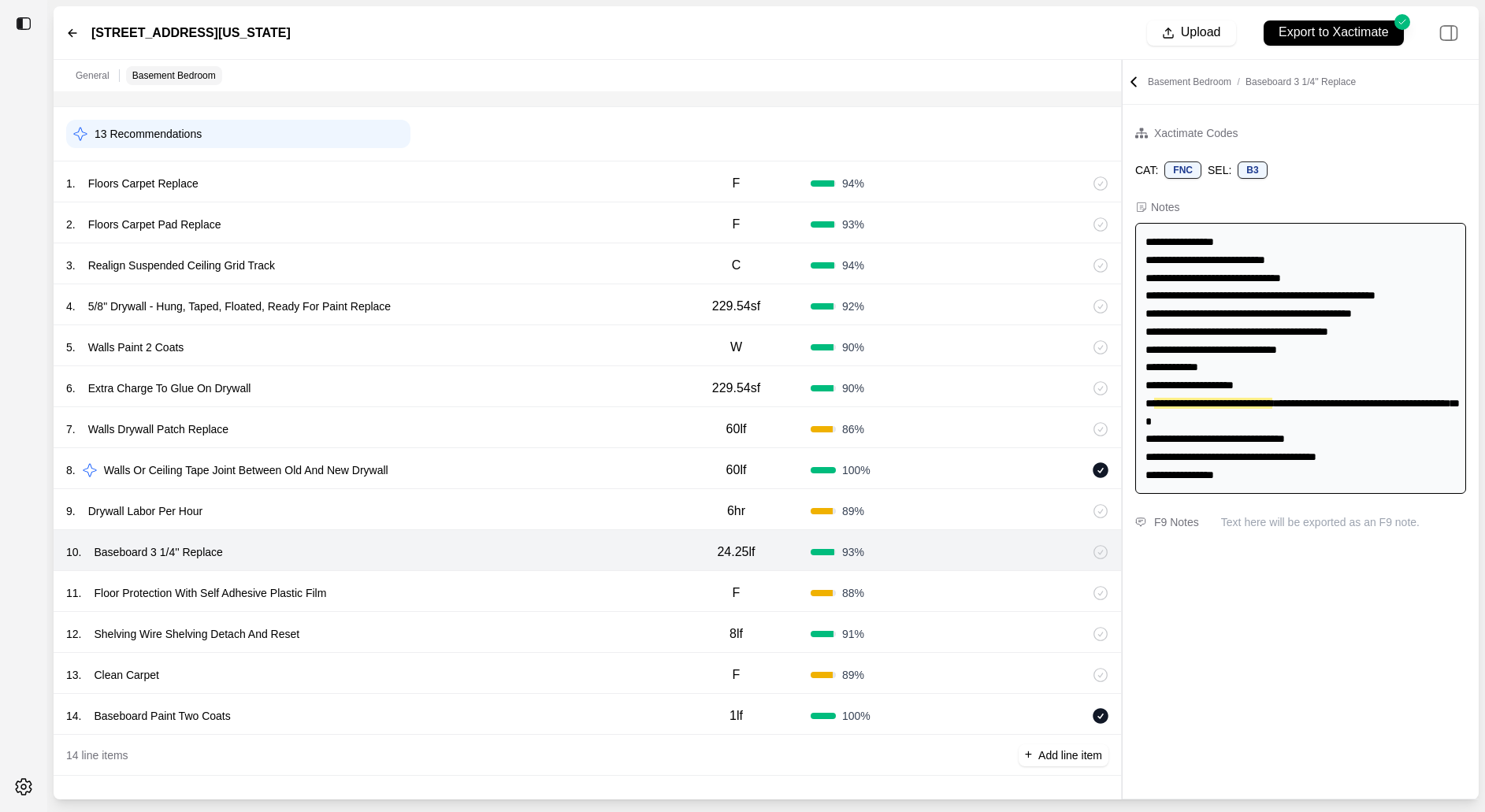
click at [573, 510] on div "9 . Drywall Labor Per Hour" at bounding box center [364, 511] width 596 height 22
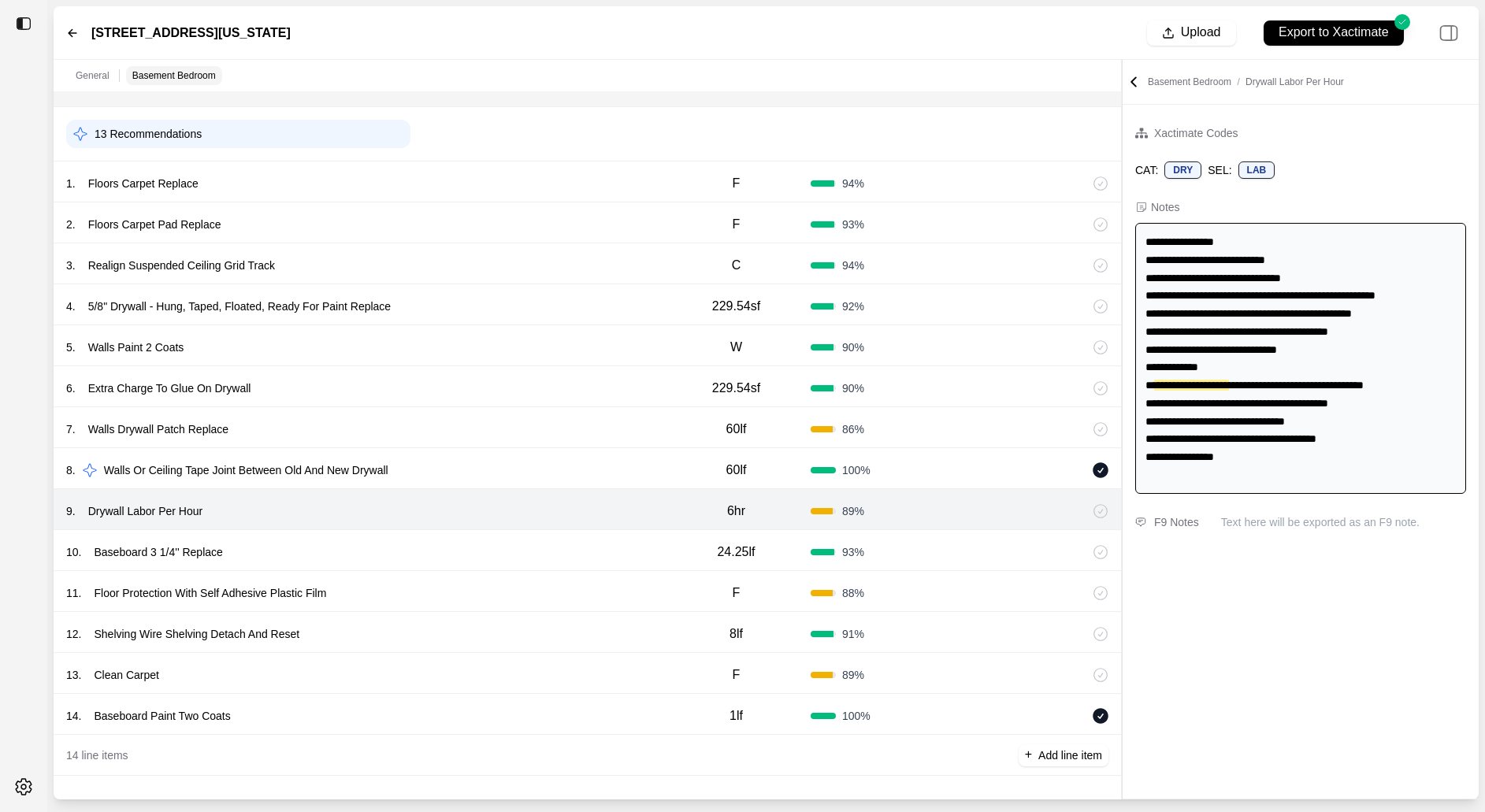
click at [576, 479] on div "8 . Walls Or Ceiling Tape Joint Between Old And New Drywall" at bounding box center [364, 470] width 596 height 22
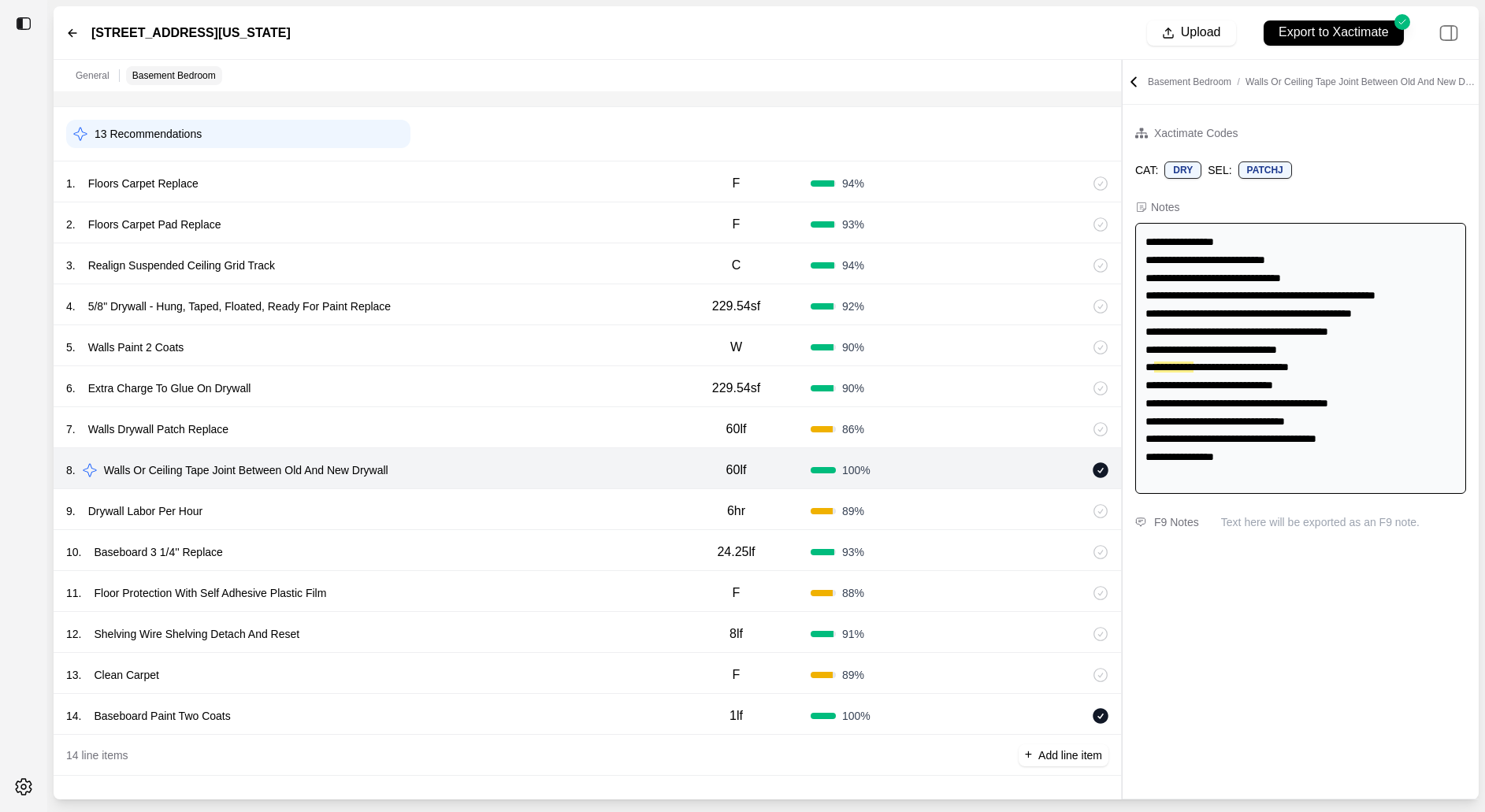
click at [585, 428] on div "7 . Walls Drywall Patch Replace" at bounding box center [364, 429] width 596 height 22
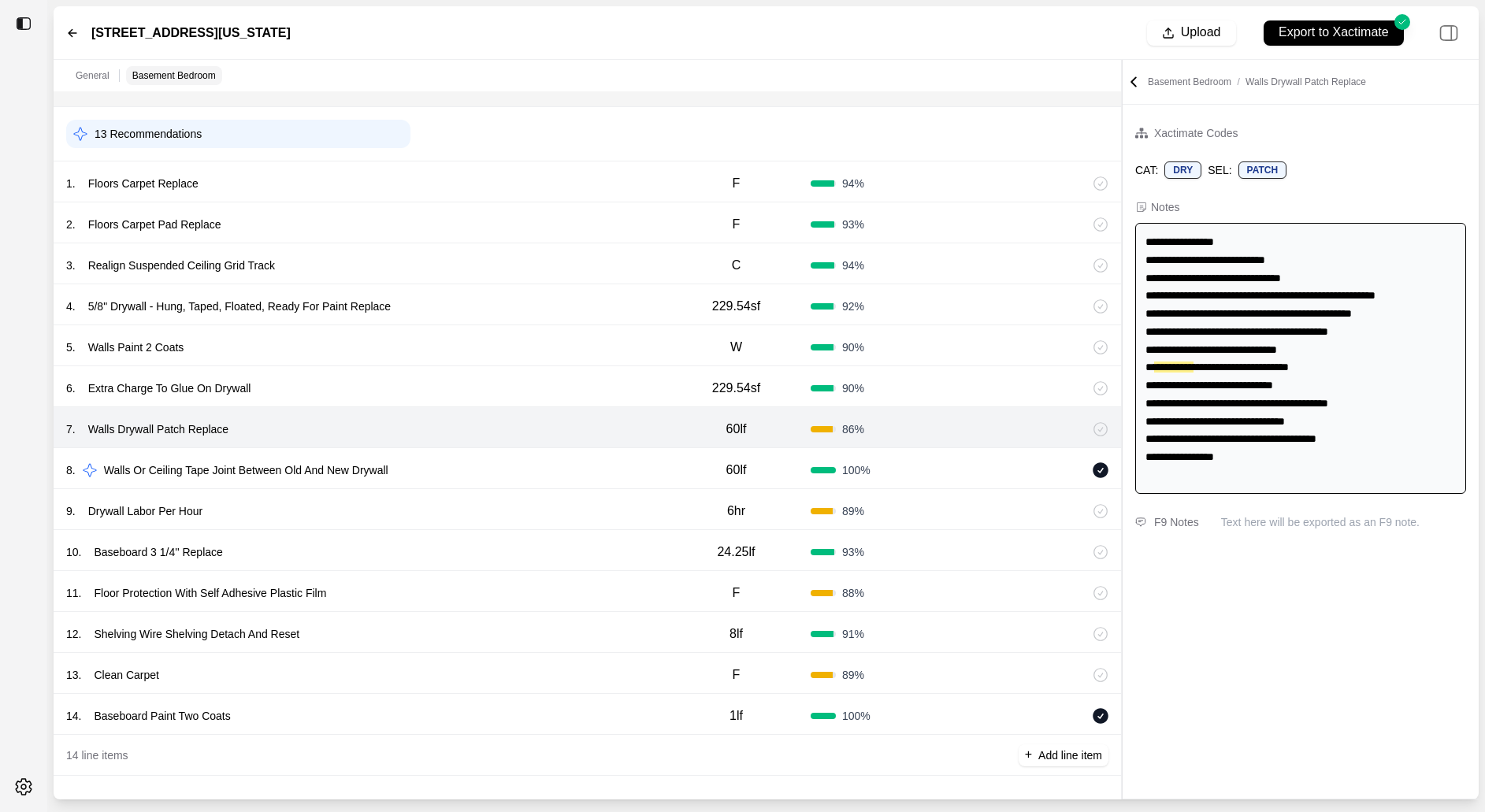
click at [584, 372] on div "6 . Extra Charge To Glue On Drywall 229.54sf 90 %" at bounding box center [588, 387] width 1068 height 41
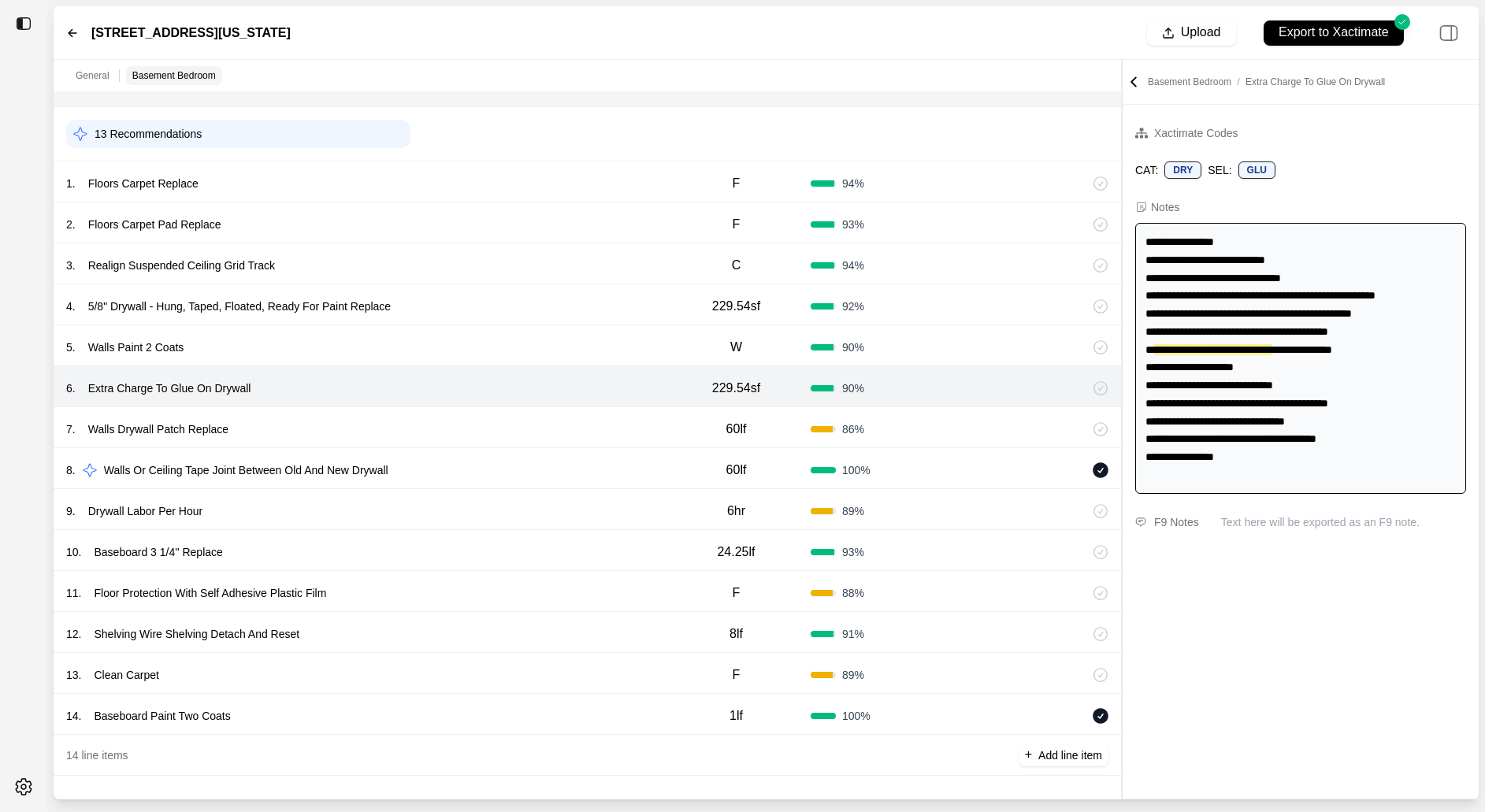
click at [584, 345] on div "5 . Walls Paint 2 Coats" at bounding box center [364, 347] width 596 height 22
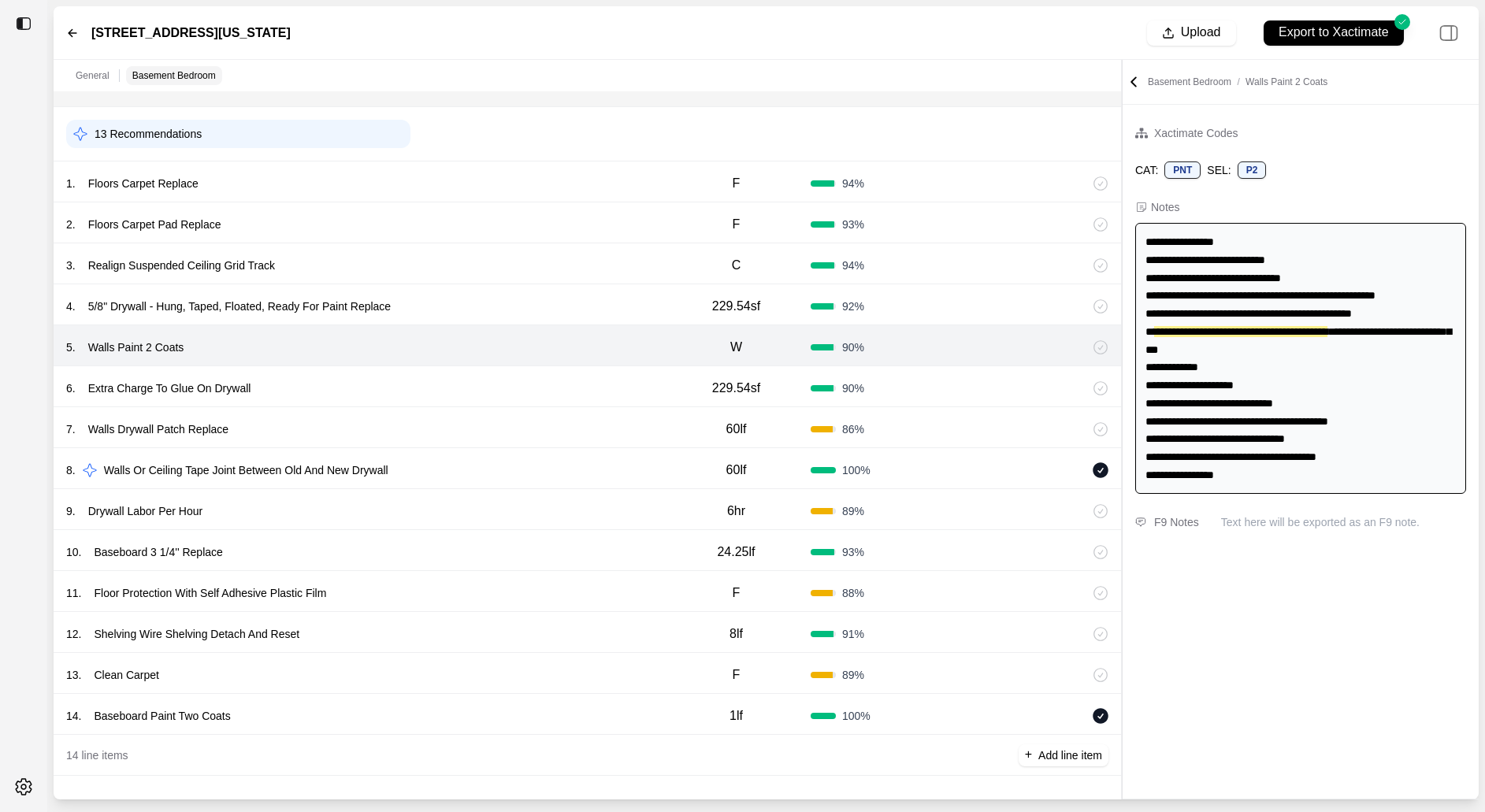
click at [579, 305] on div "4 . 5/8" Drywall - Hung, Taped, Floated, Ready For Paint Replace" at bounding box center [364, 306] width 596 height 22
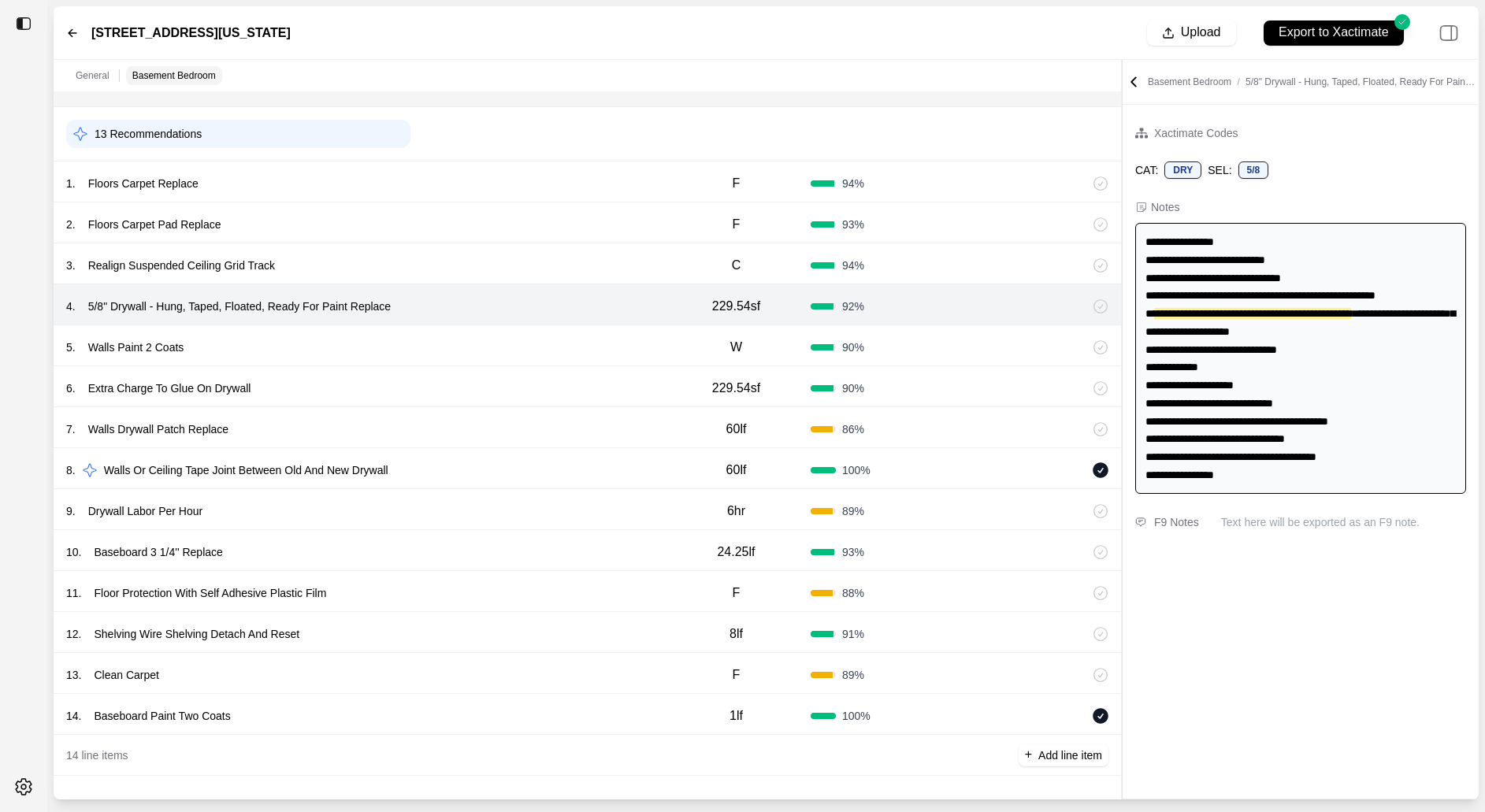
click at [581, 261] on div "3 . Realign Suspended Ceiling Grid Track" at bounding box center [364, 265] width 596 height 22
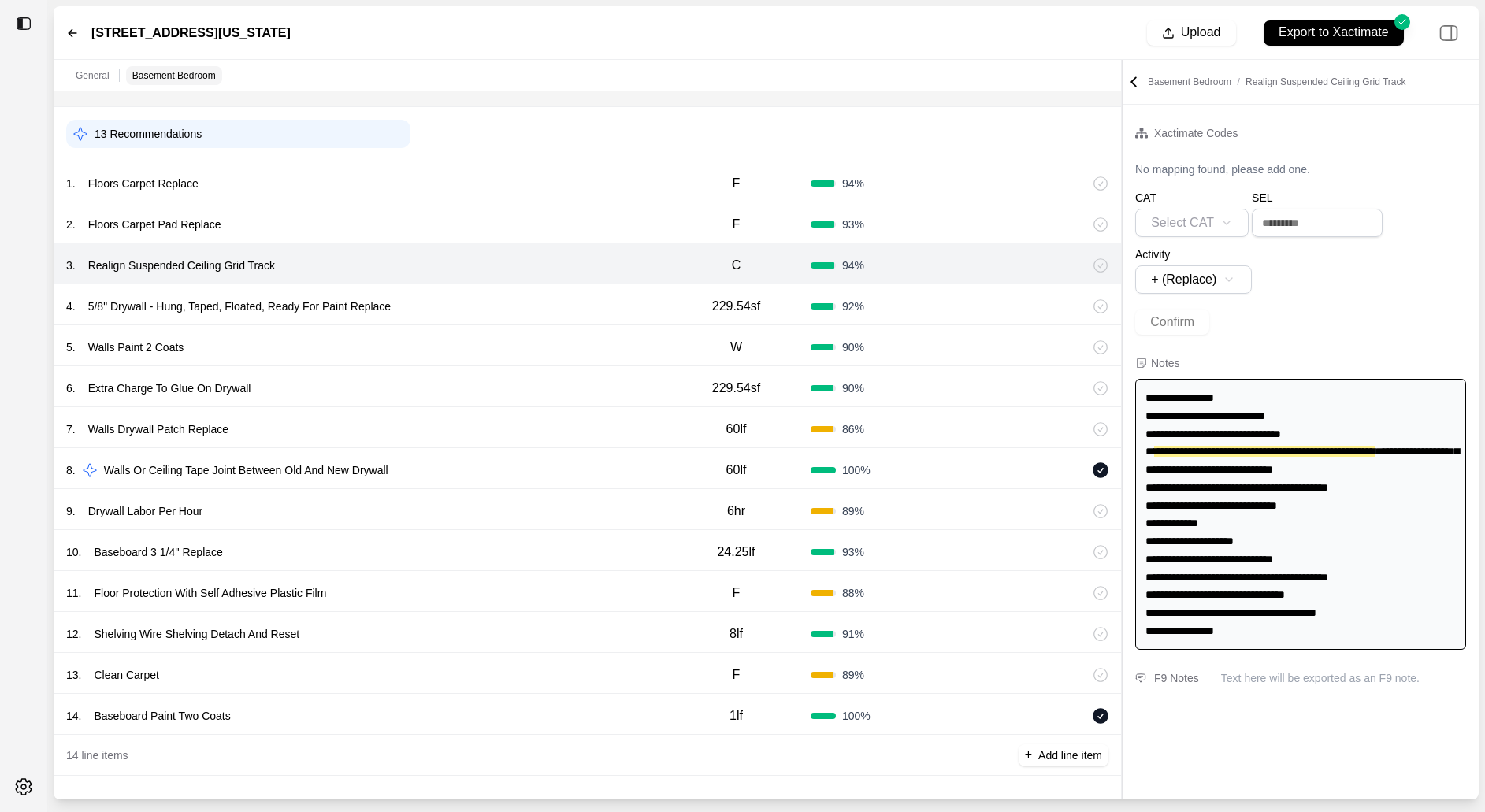
click at [590, 235] on div "2 . Floors Carpet Pad Replace F 93 %" at bounding box center [588, 223] width 1068 height 41
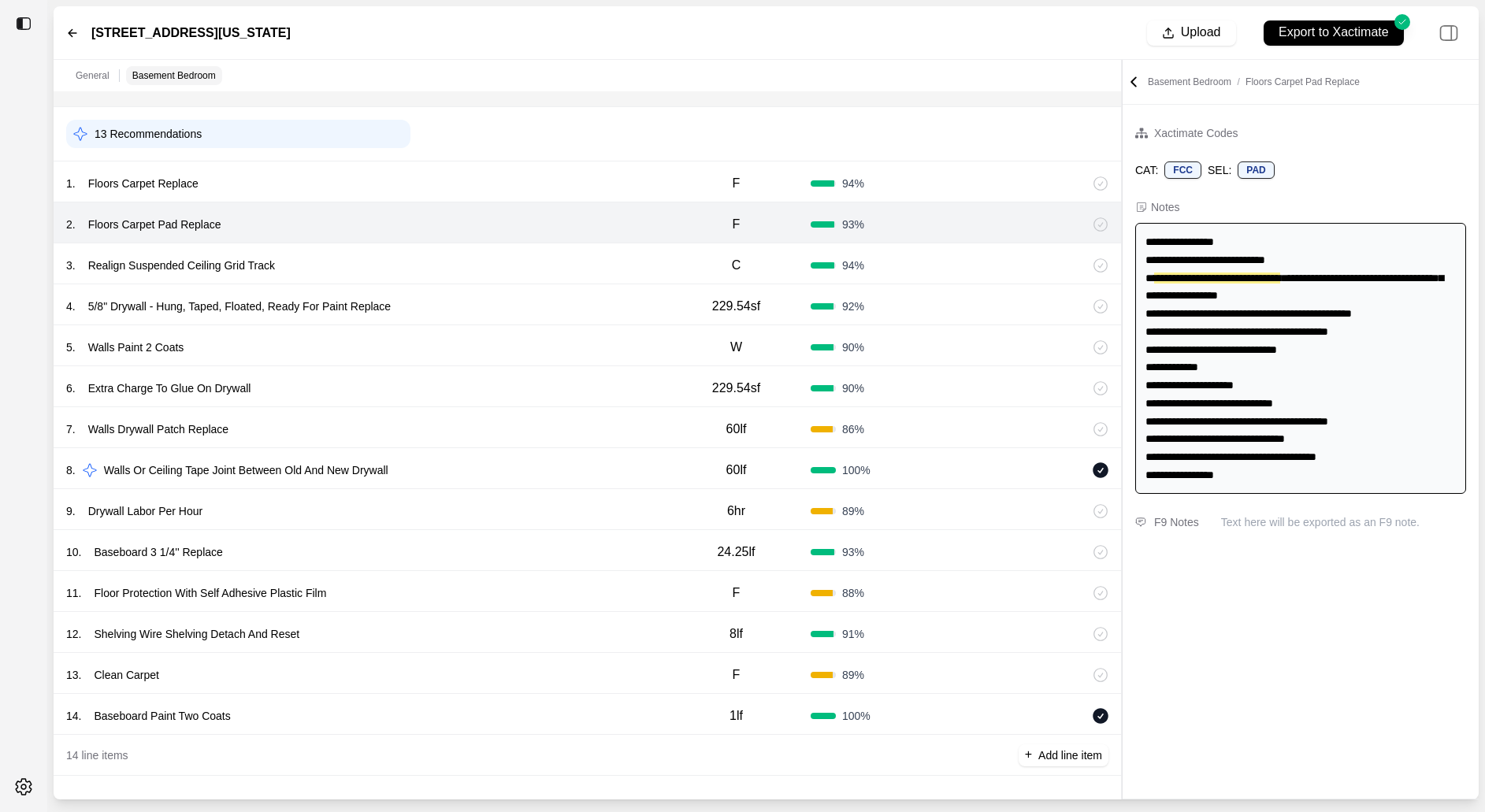
click at [593, 196] on div "1 . Floors Carpet Replace F 94 %" at bounding box center [588, 182] width 1068 height 41
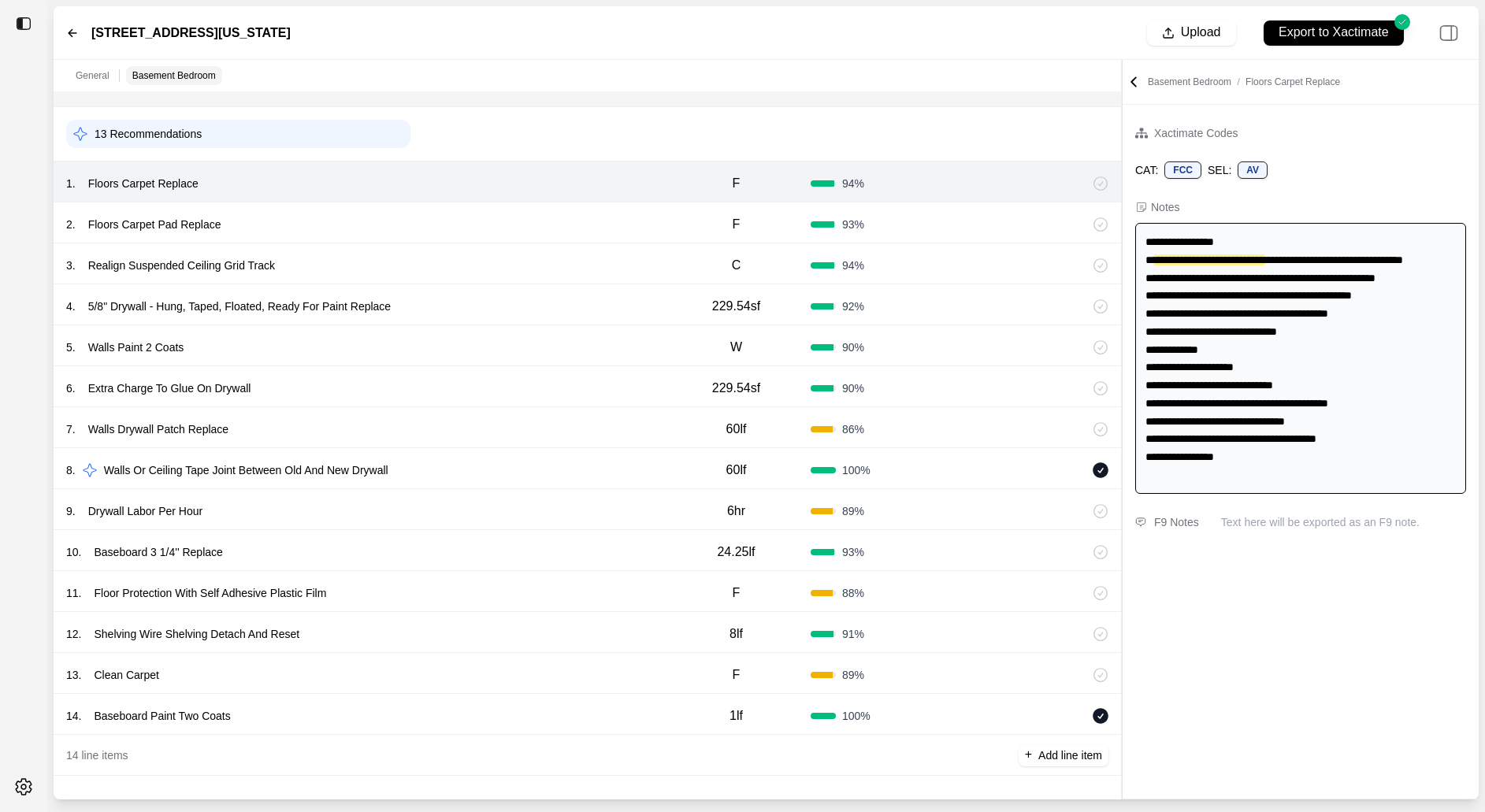
click at [639, 239] on div "2 . Floors Carpet Pad Replace F 93 %" at bounding box center [588, 223] width 1068 height 41
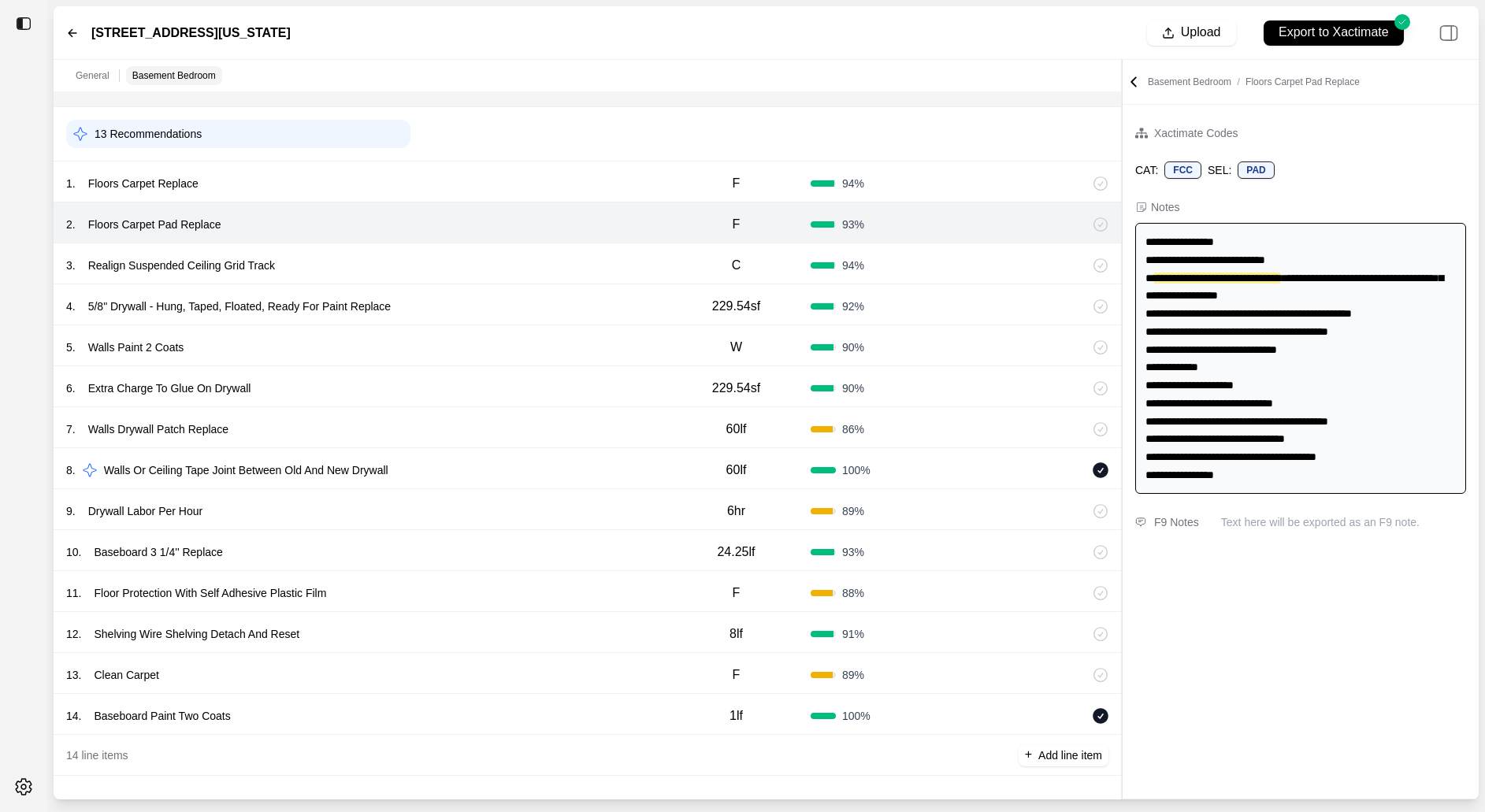
click at [639, 263] on div "3 . Realign Suspended Ceiling Grid Track" at bounding box center [364, 265] width 596 height 22
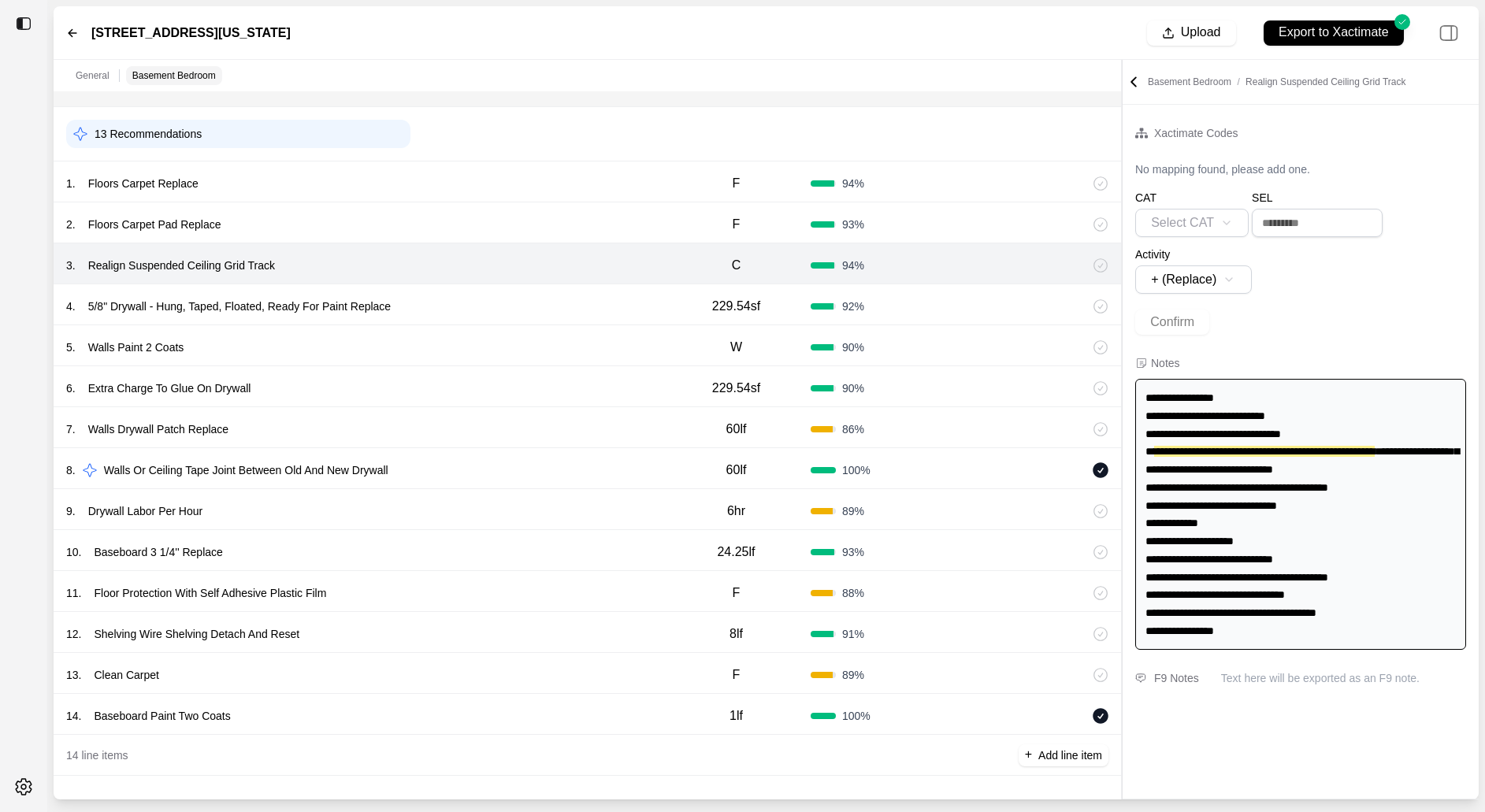
click at [636, 313] on div "4 . 5/8" Drywall - Hung, Taped, Floated, Ready For Paint Replace" at bounding box center [364, 306] width 596 height 22
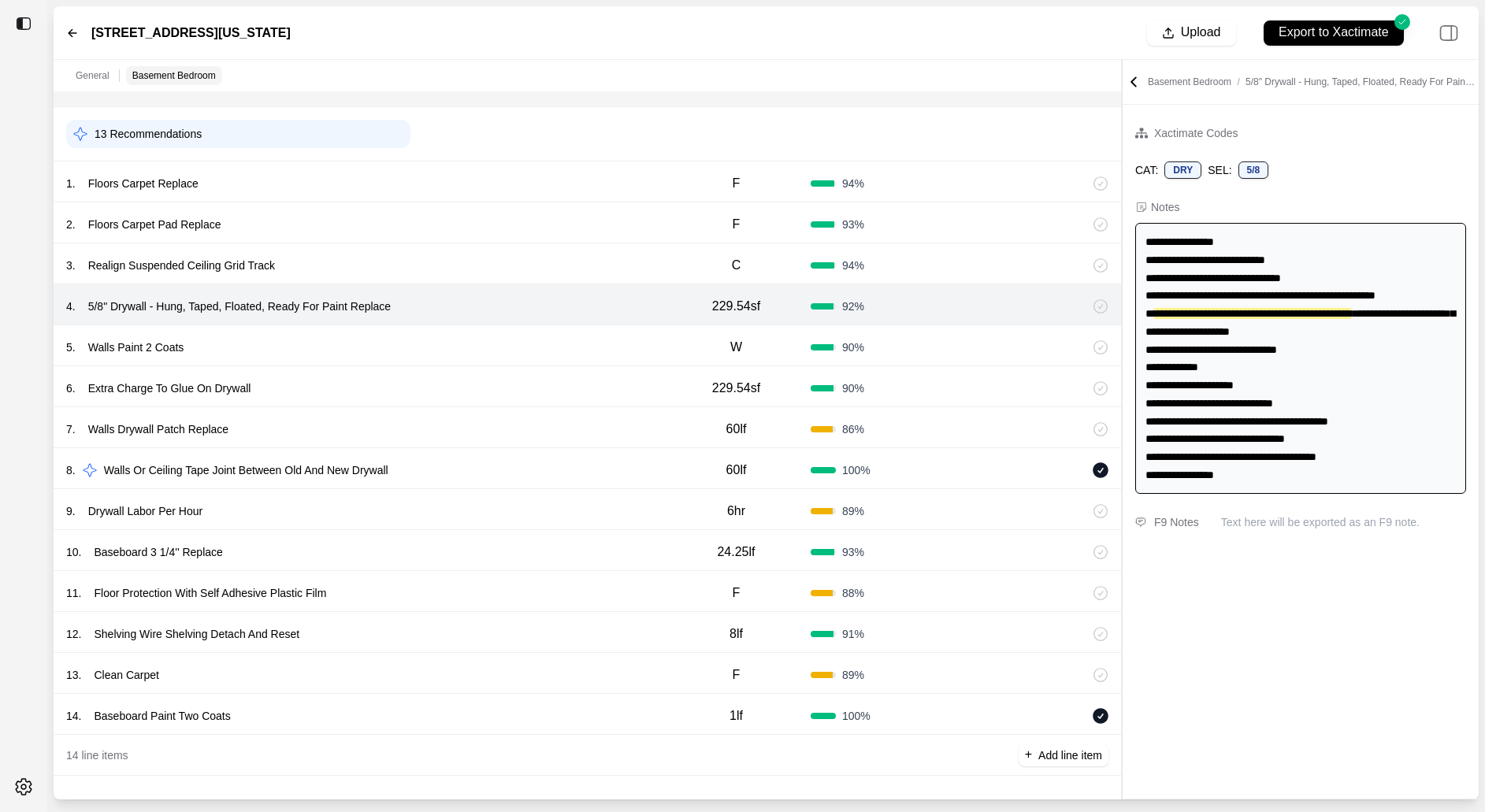
click at [632, 346] on div "5 . Walls Paint 2 Coats" at bounding box center [364, 347] width 596 height 22
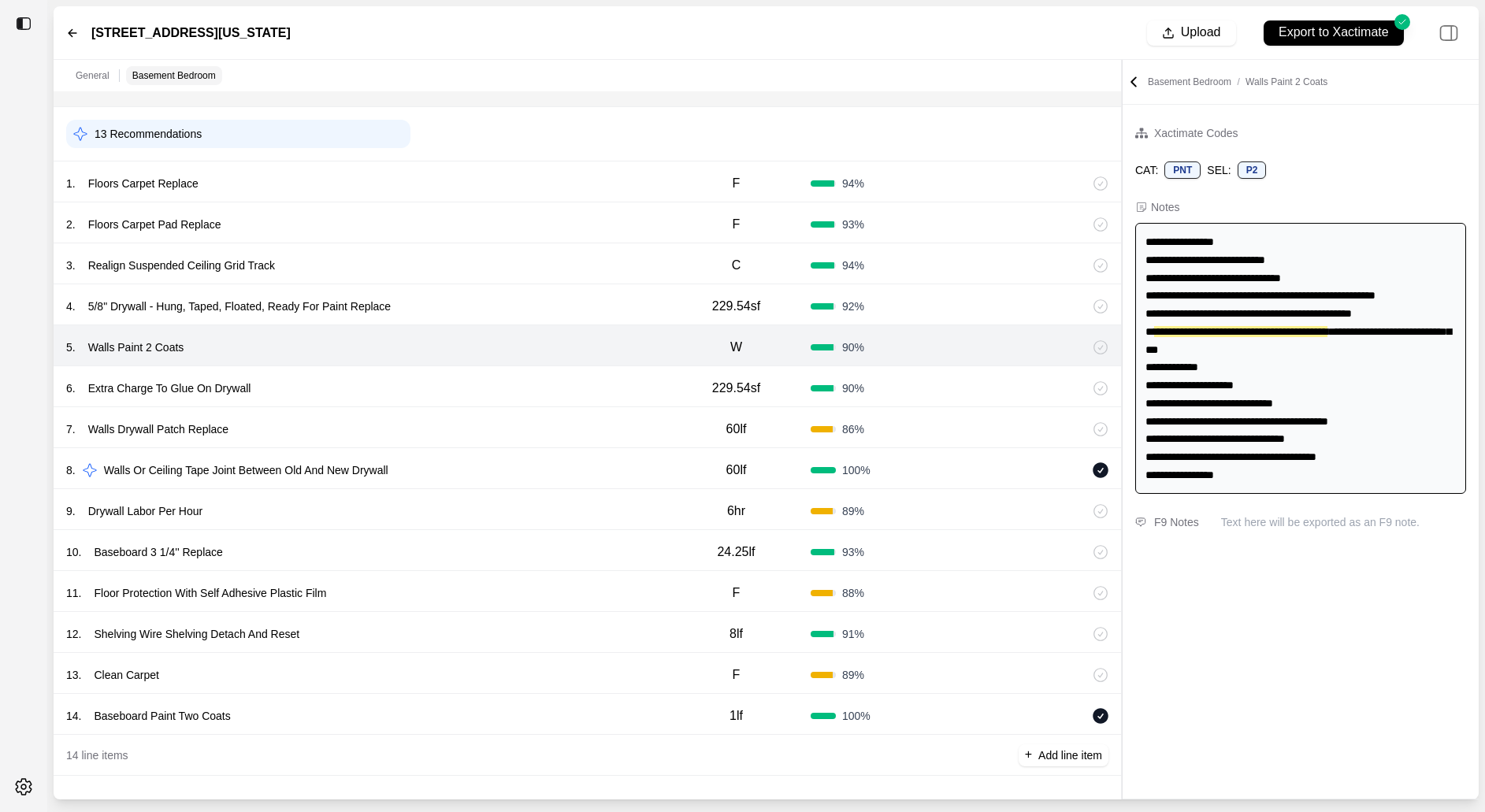
click at [632, 386] on div "6 . Extra Charge To Glue On Drywall" at bounding box center [364, 388] width 596 height 22
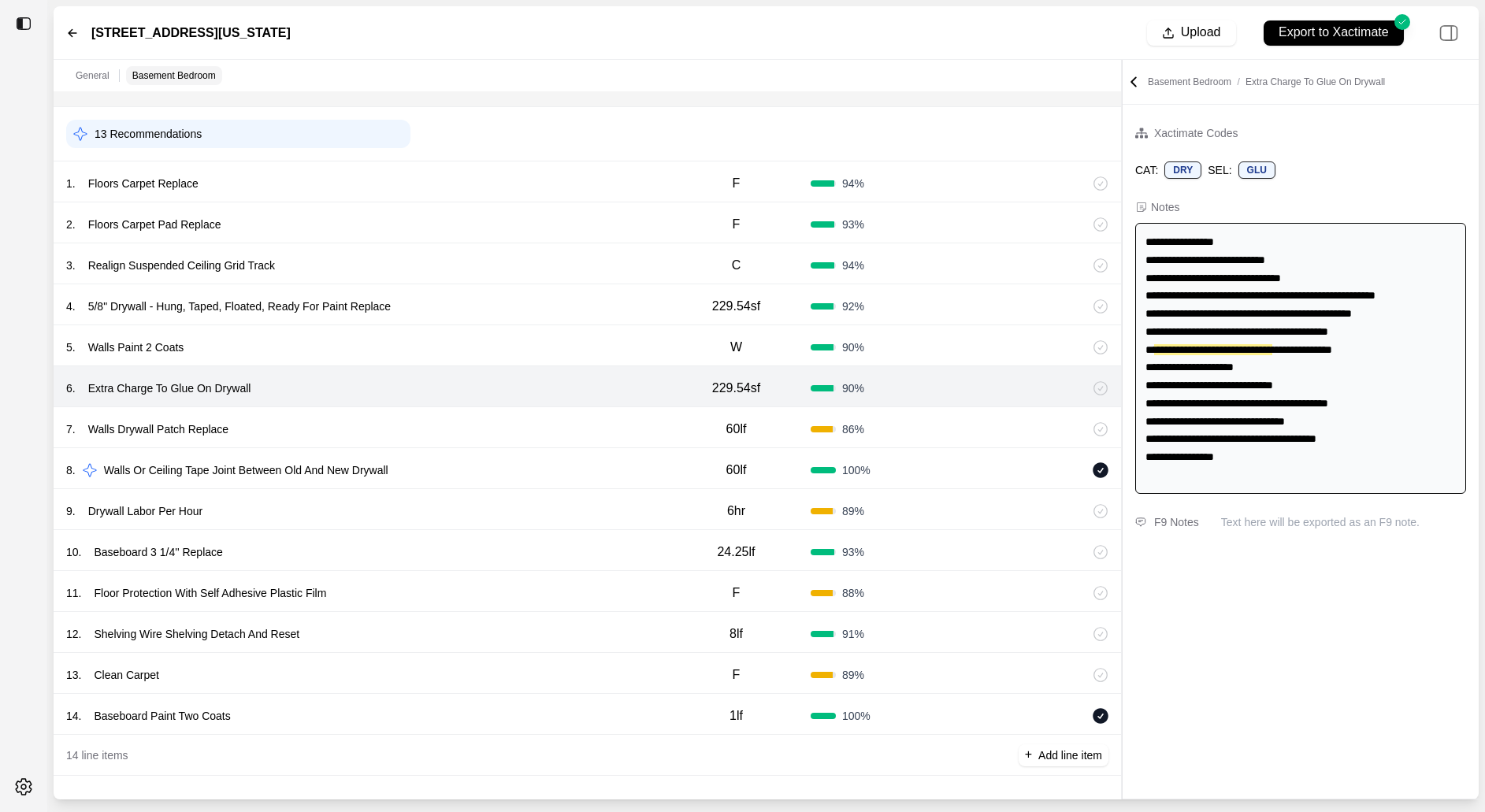
click at [632, 428] on div "7 . Walls Drywall Patch Replace" at bounding box center [364, 429] width 596 height 22
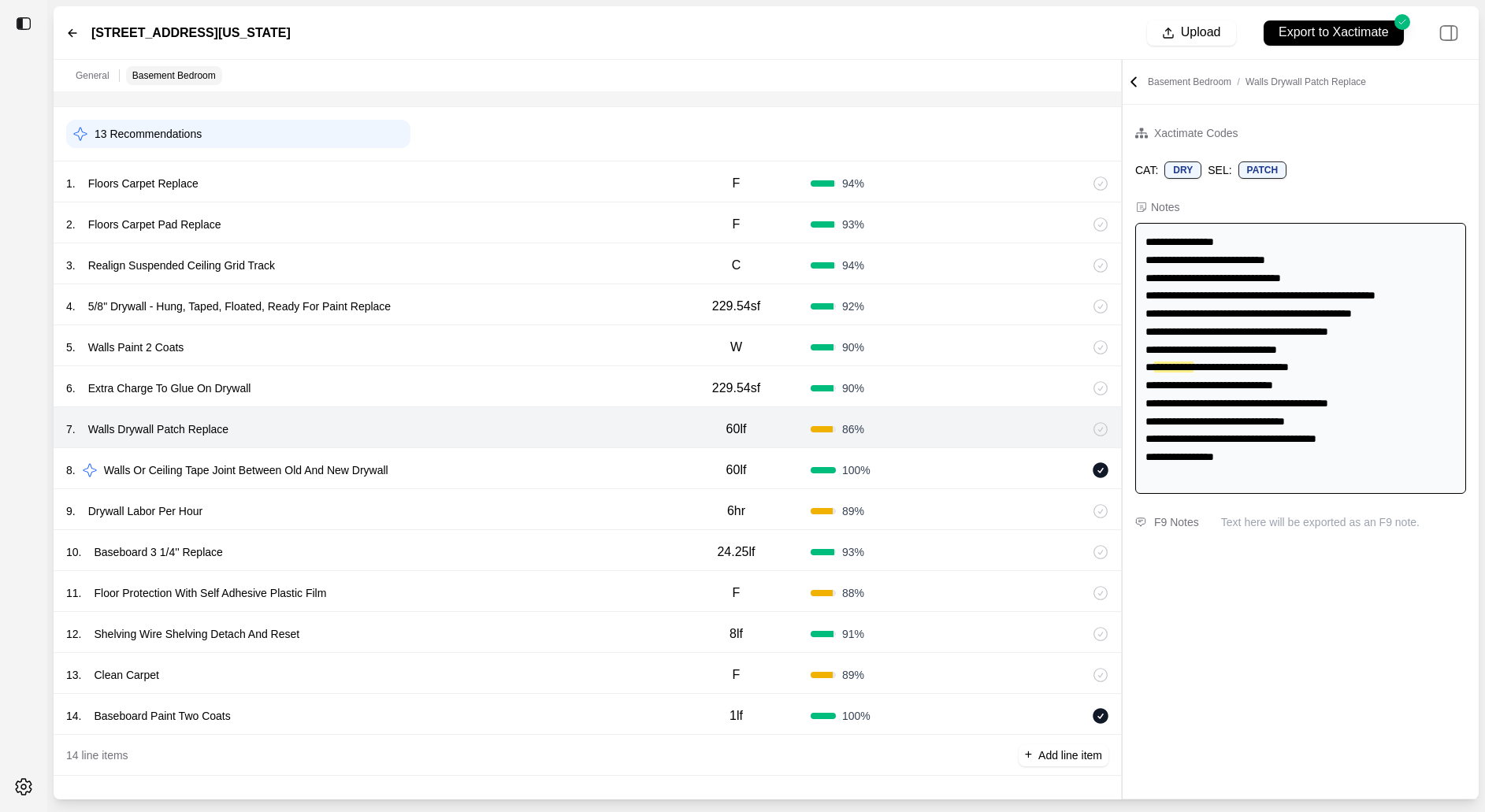
click at [631, 466] on div "8 . Walls Or Ceiling Tape Joint Between Old And New Drywall" at bounding box center [364, 470] width 596 height 22
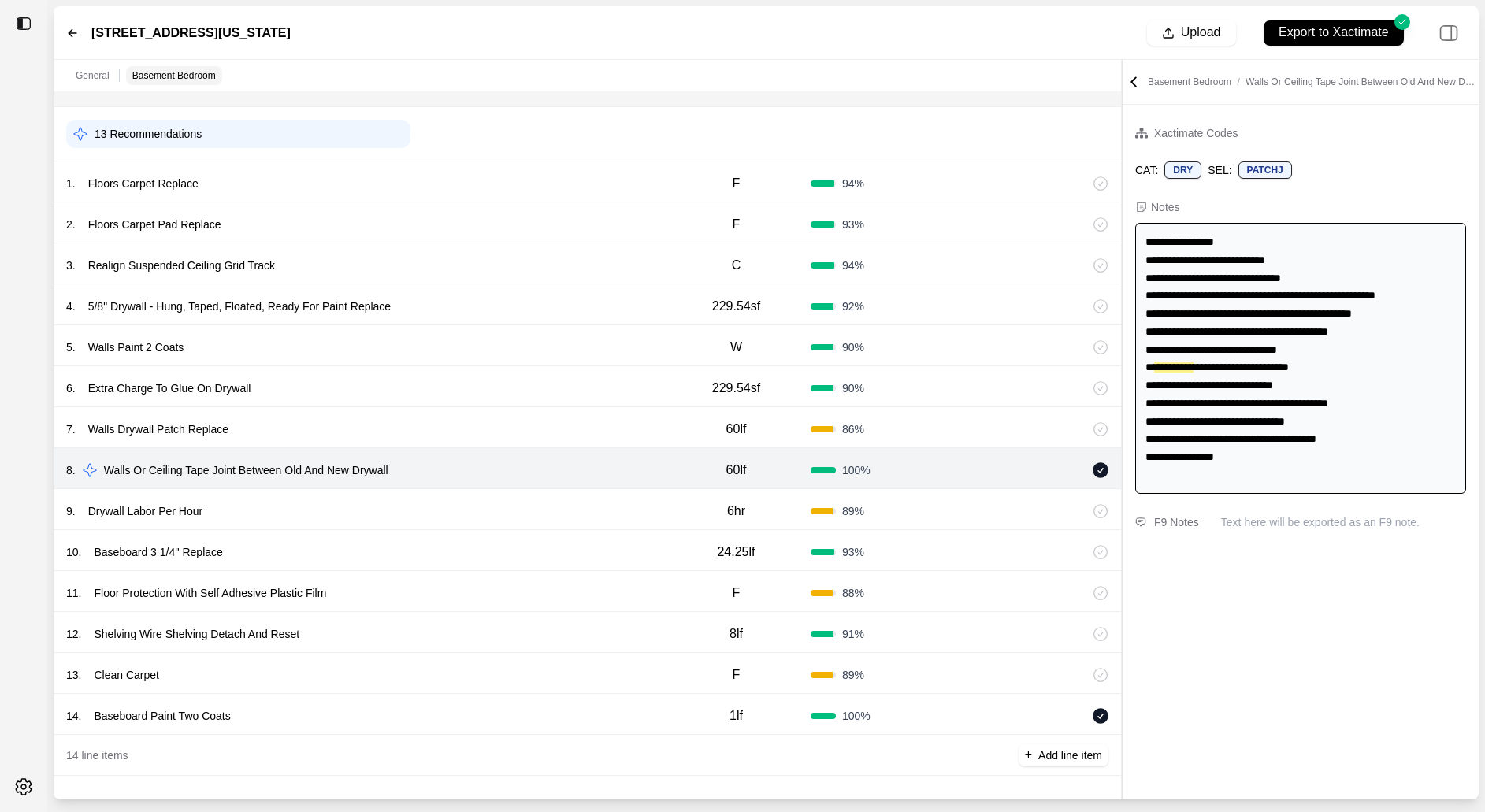
click at [631, 517] on div "9 . Drywall Labor Per Hour" at bounding box center [364, 511] width 596 height 22
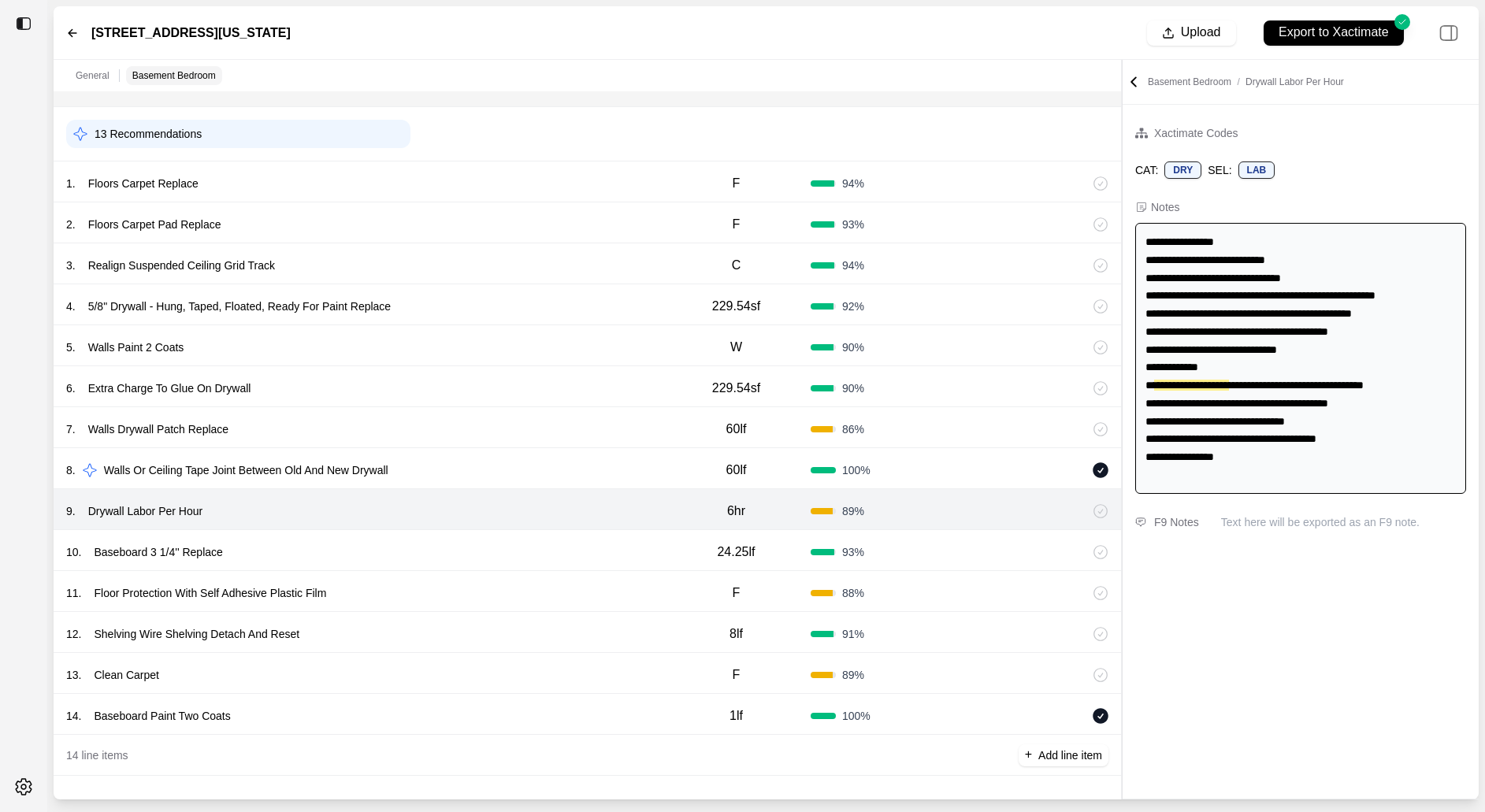
click at [631, 555] on div "10 . Baseboard 3 1/4'' Replace" at bounding box center [364, 551] width 596 height 22
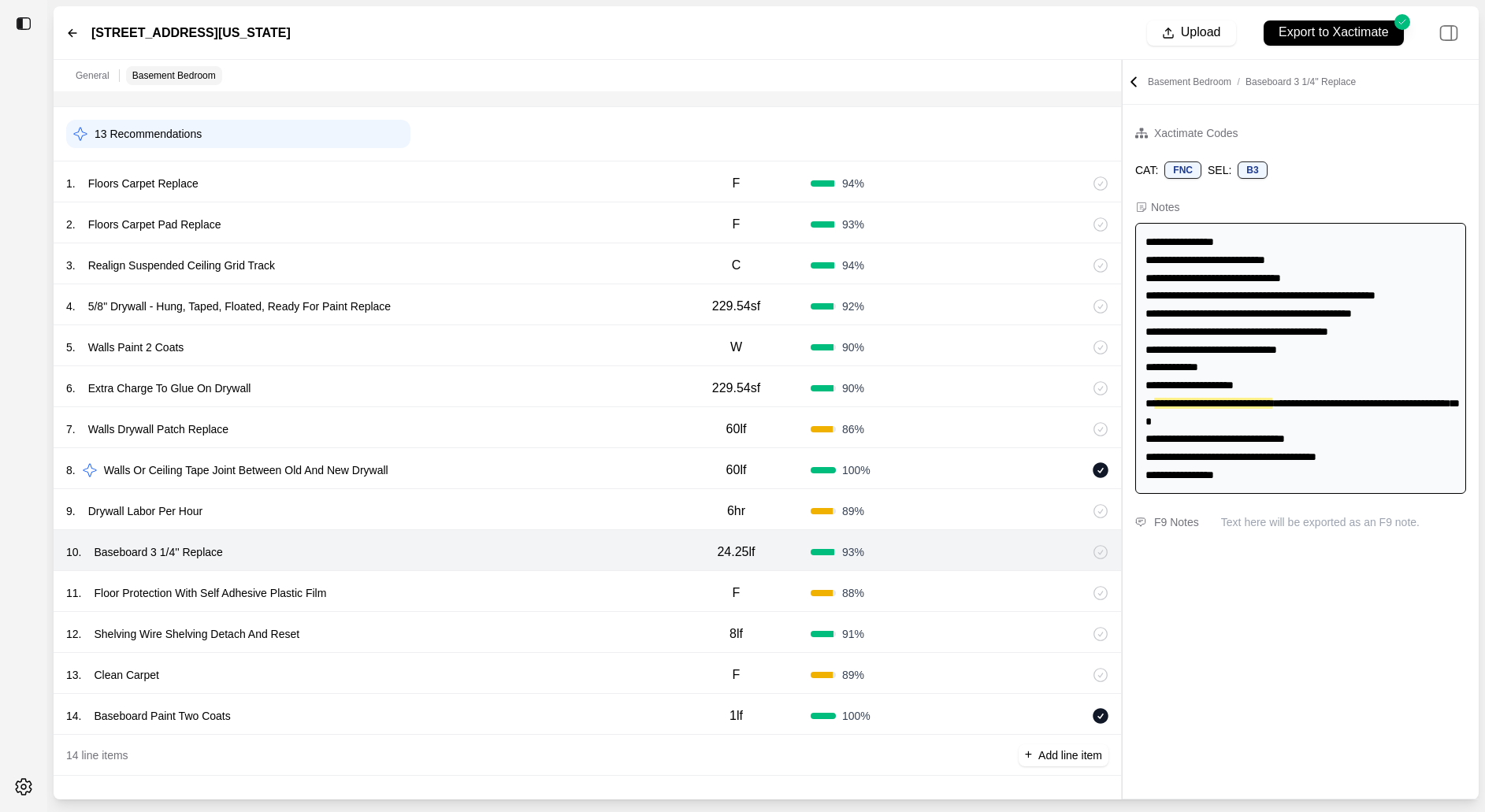
click at [631, 606] on div "11 . Floor Protection With Self Adhesive Plastic Film F 88 %" at bounding box center [588, 592] width 1068 height 41
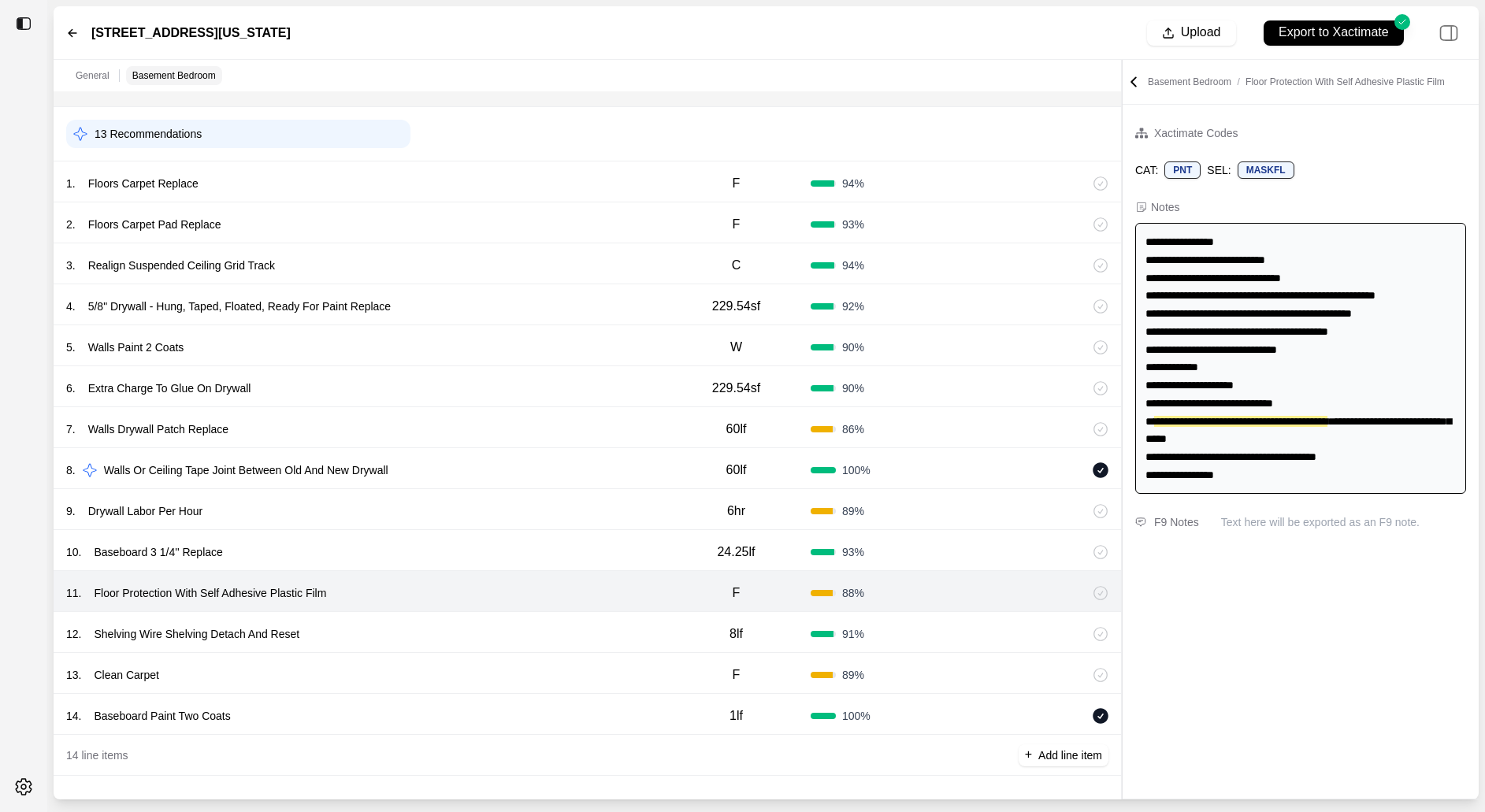
click at [627, 633] on div "12 . Shelving Wire Shelving Detach And Reset" at bounding box center [364, 634] width 596 height 22
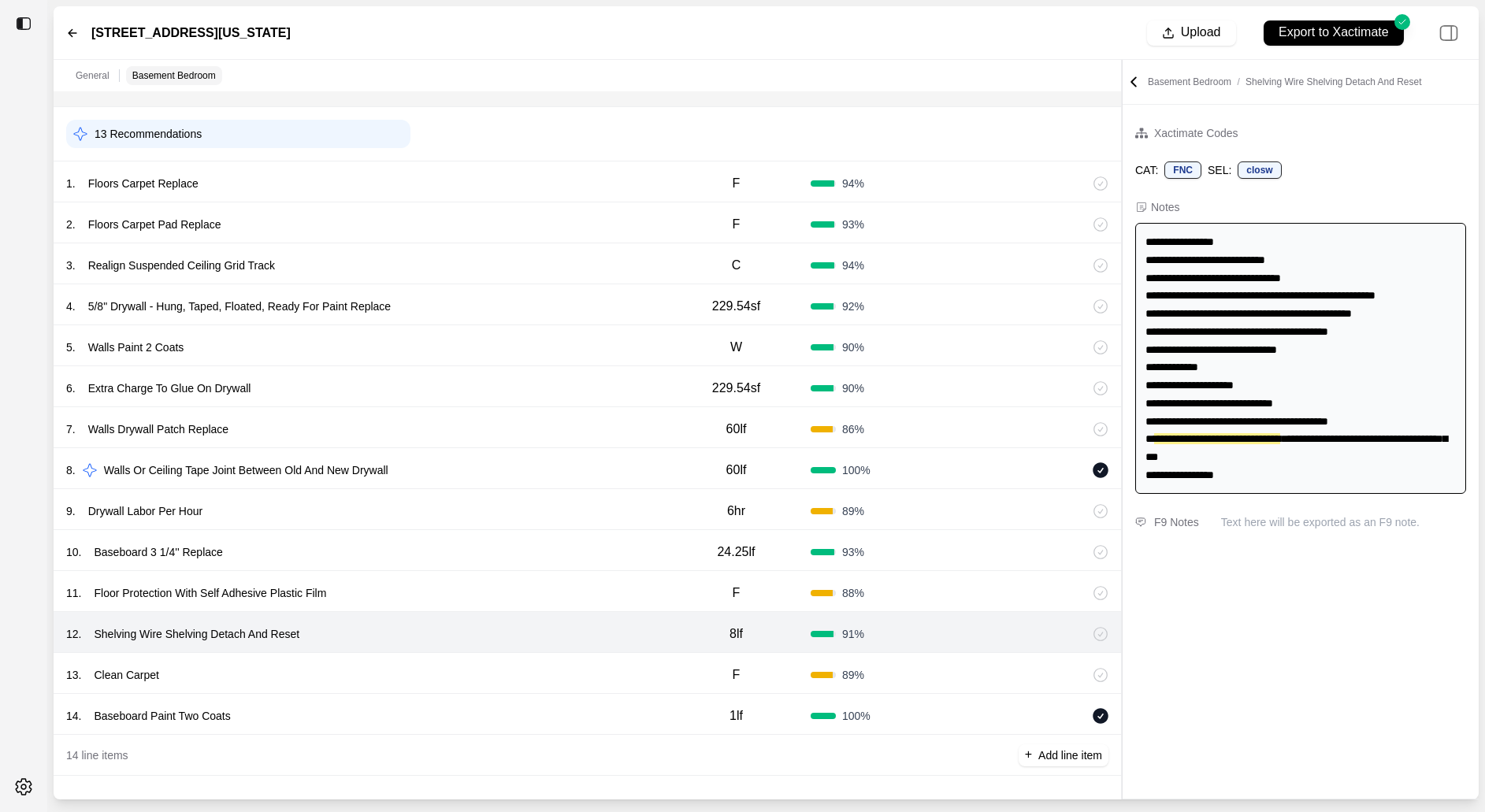
click at [627, 659] on div "13 . Clean Carpet F 89 %" at bounding box center [588, 673] width 1068 height 41
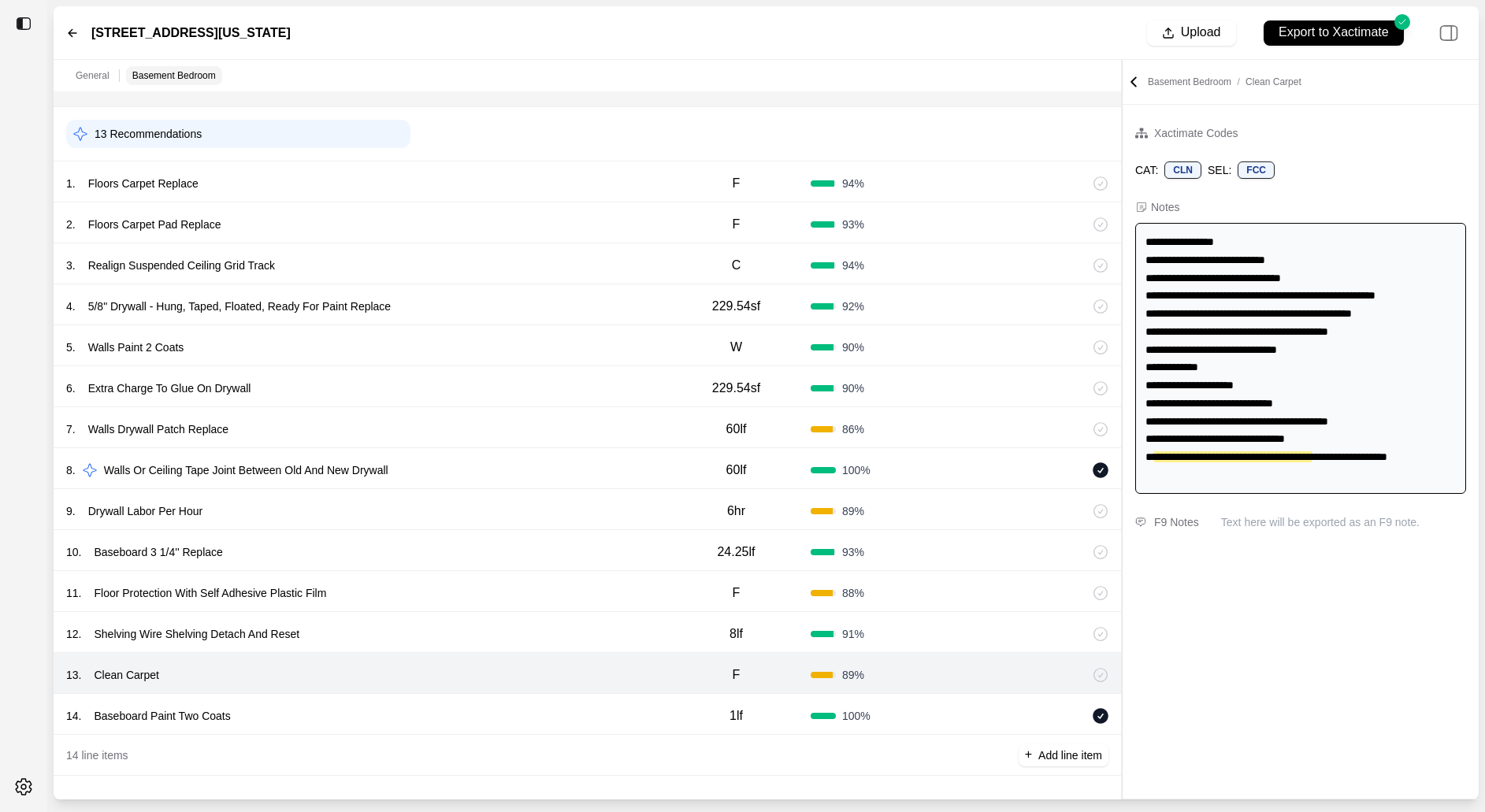
click at [627, 717] on div "14 . Baseboard Paint Two Coats" at bounding box center [364, 715] width 596 height 22
